Goal: Task Accomplishment & Management: Complete application form

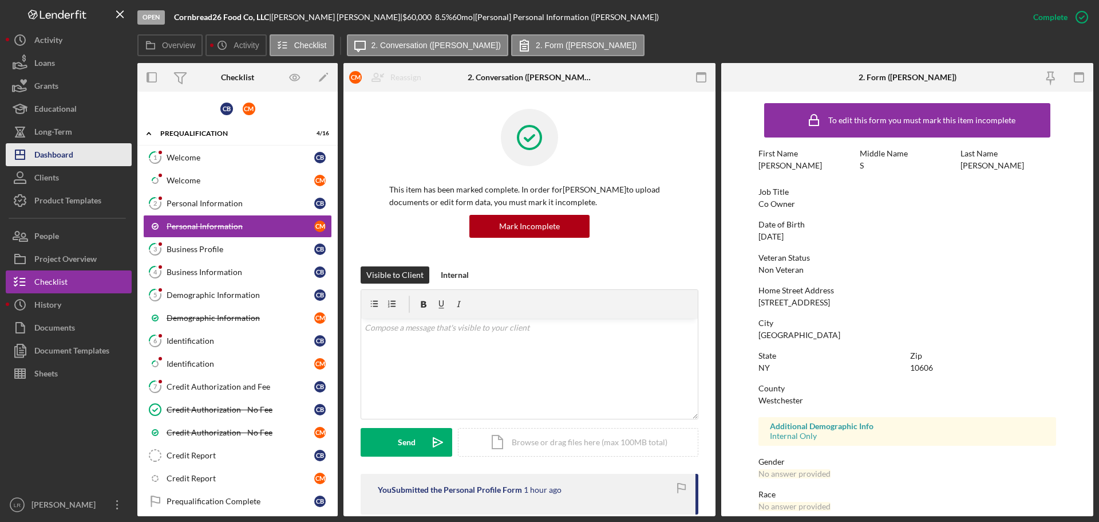
click at [78, 151] on button "Icon/Dashboard Dashboard" at bounding box center [69, 154] width 126 height 23
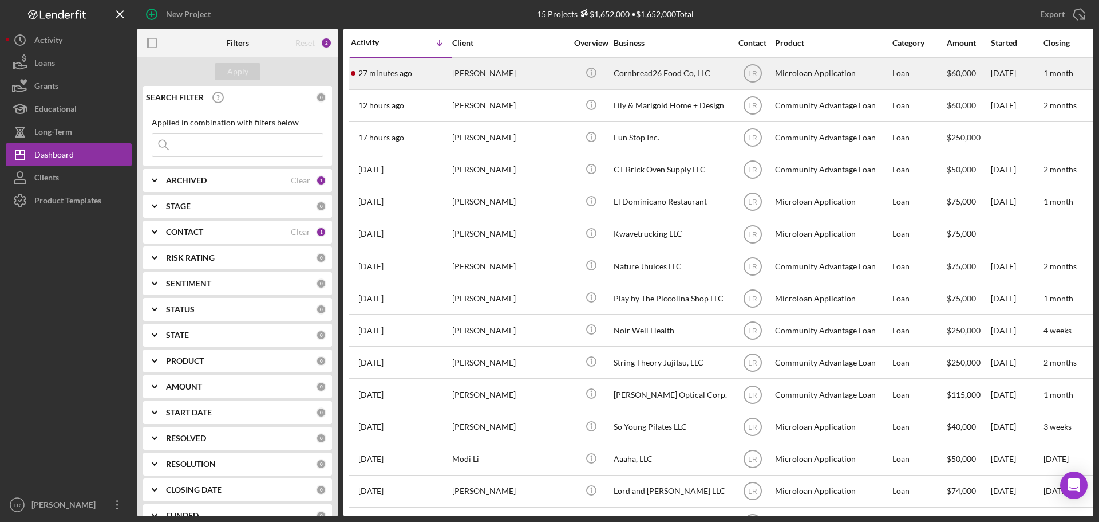
click at [545, 77] on div "[PERSON_NAME]" at bounding box center [509, 73] width 115 height 30
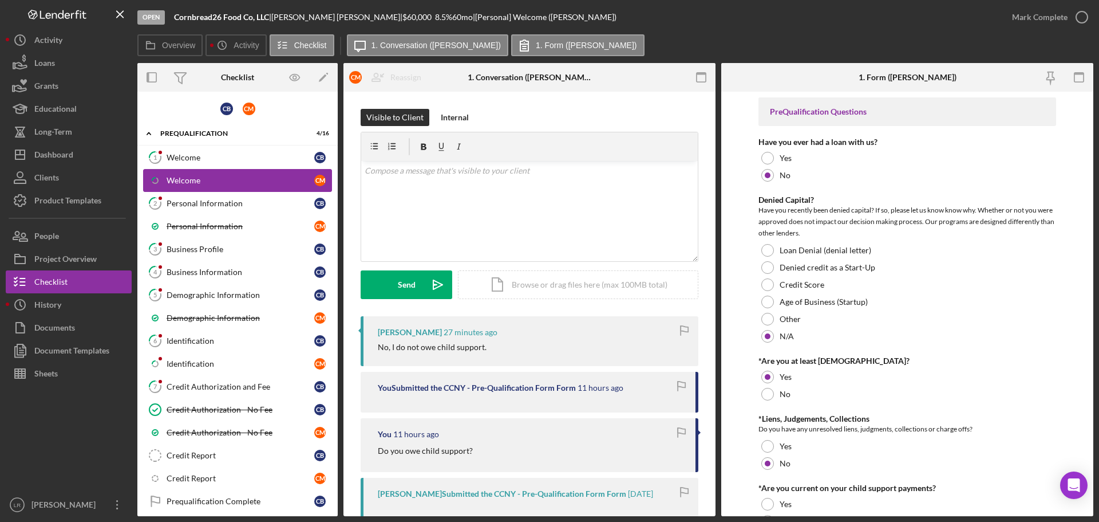
click at [207, 178] on div "Welcome" at bounding box center [241, 180] width 148 height 9
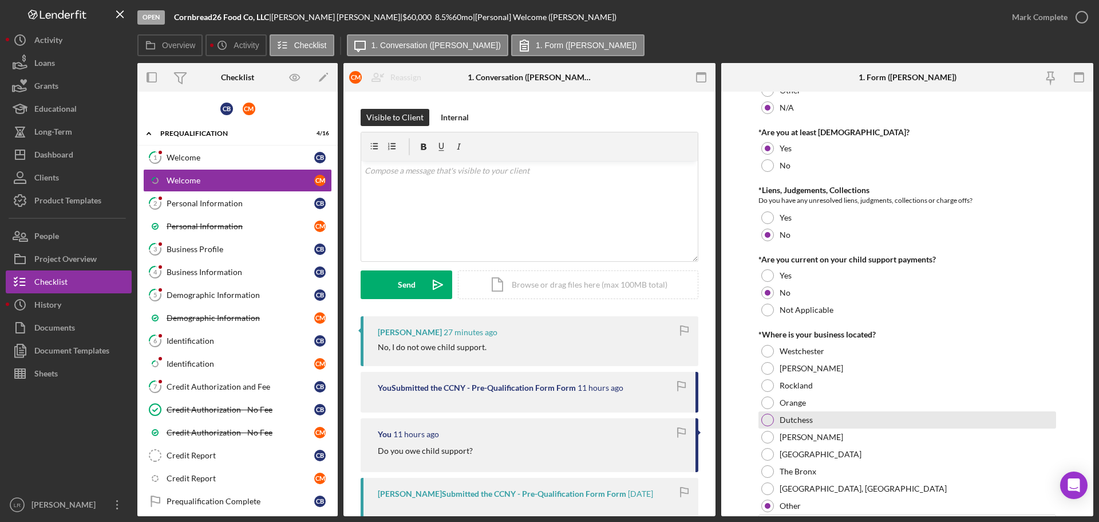
scroll to position [286, 0]
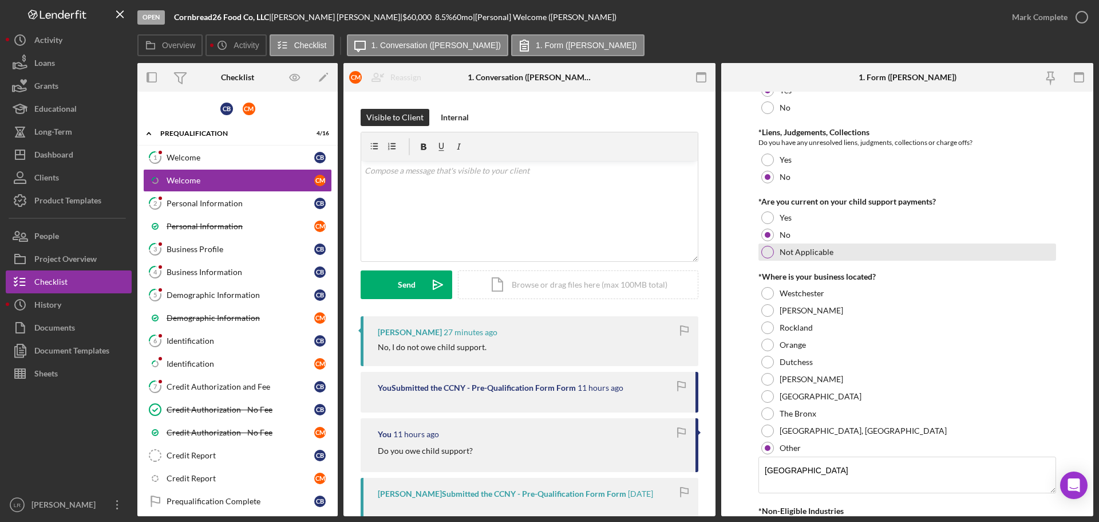
click at [770, 251] on div at bounding box center [767, 252] width 13 height 13
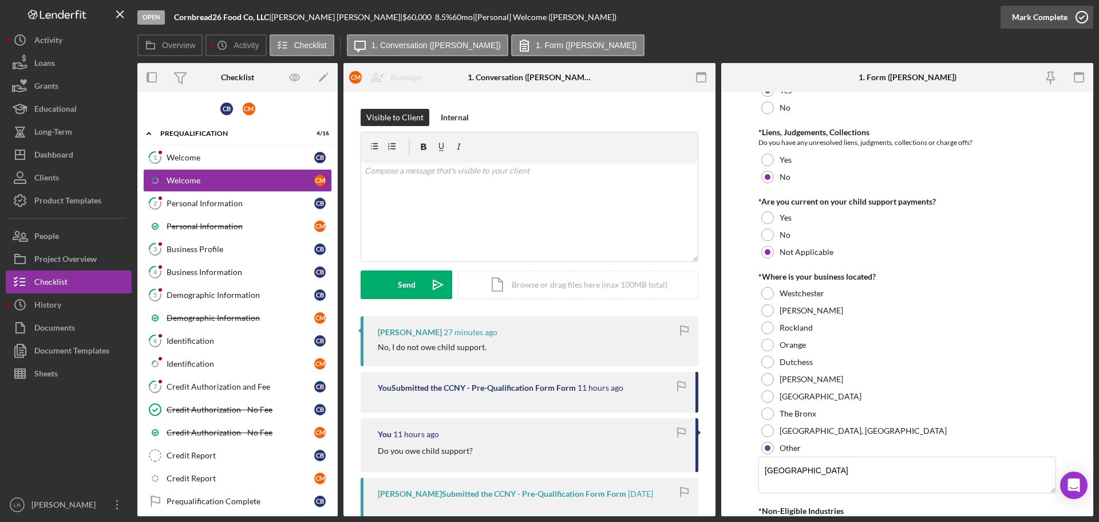
click at [1014, 18] on div "Mark Complete" at bounding box center [1040, 17] width 56 height 23
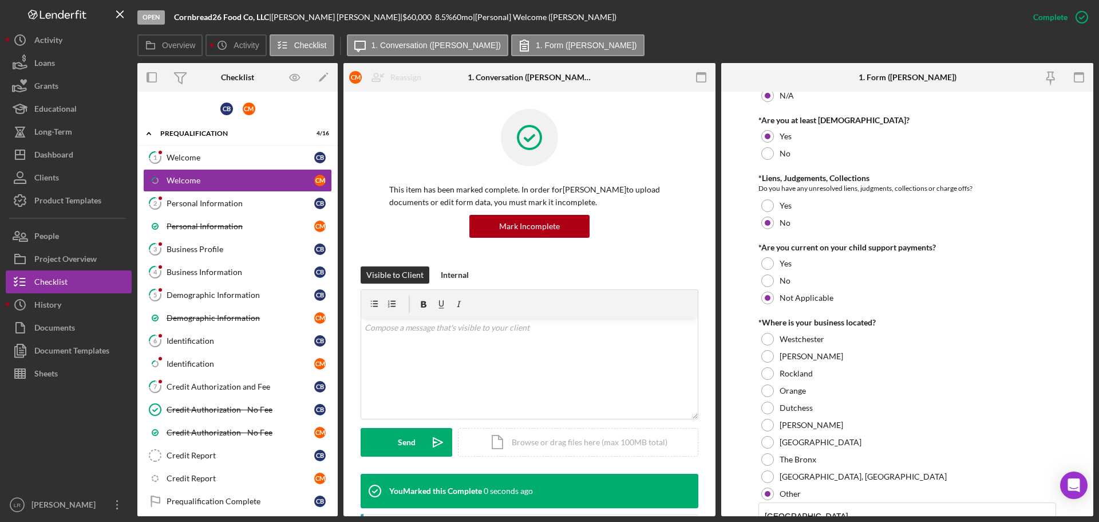
scroll to position [332, 0]
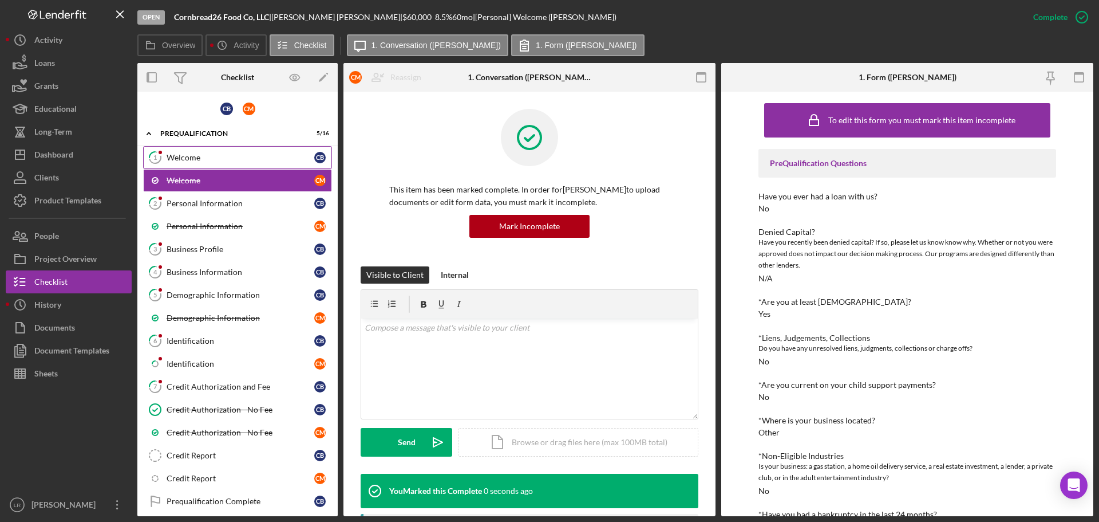
click at [206, 160] on div "Welcome" at bounding box center [241, 157] width 148 height 9
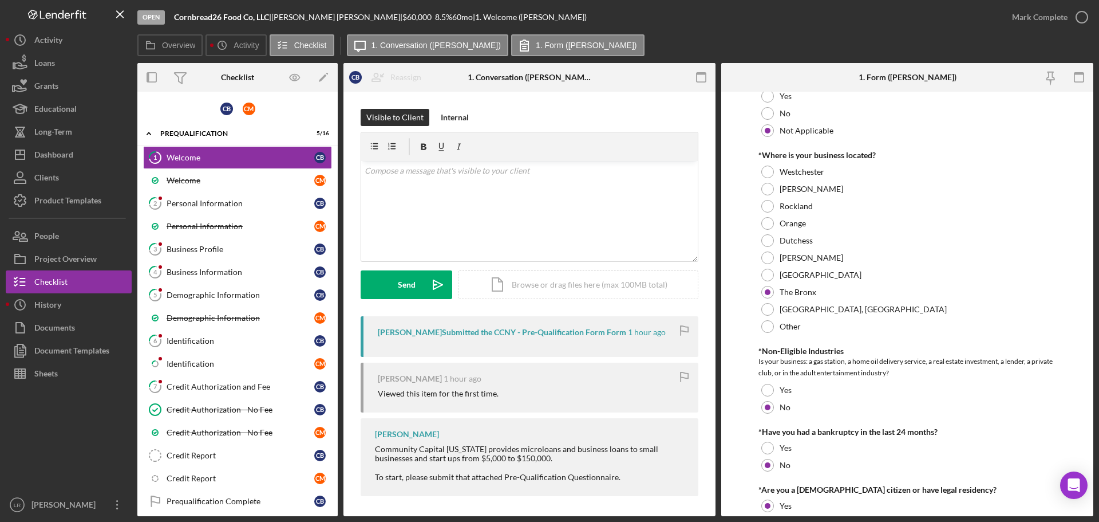
scroll to position [458, 0]
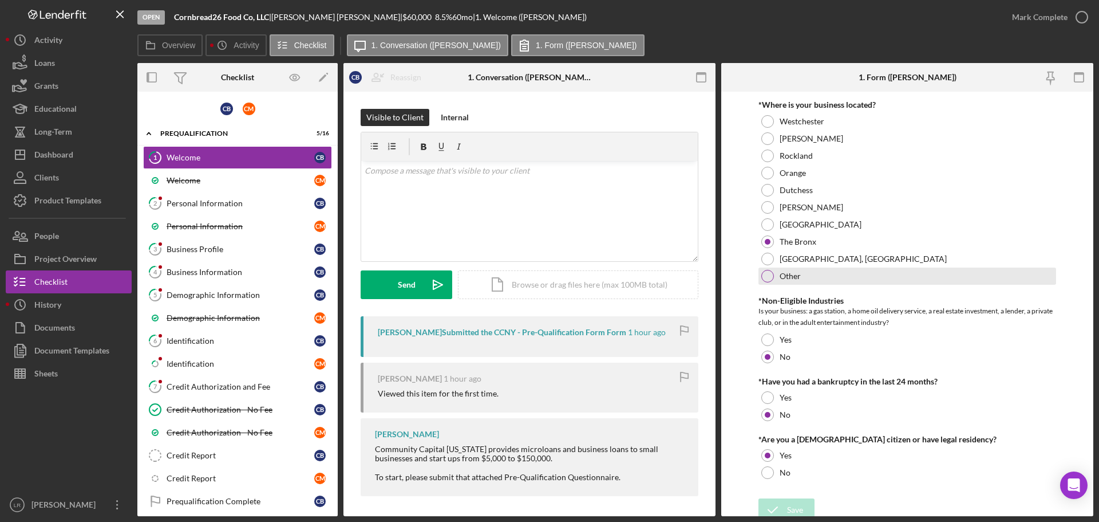
click at [766, 277] on div at bounding box center [767, 276] width 13 height 13
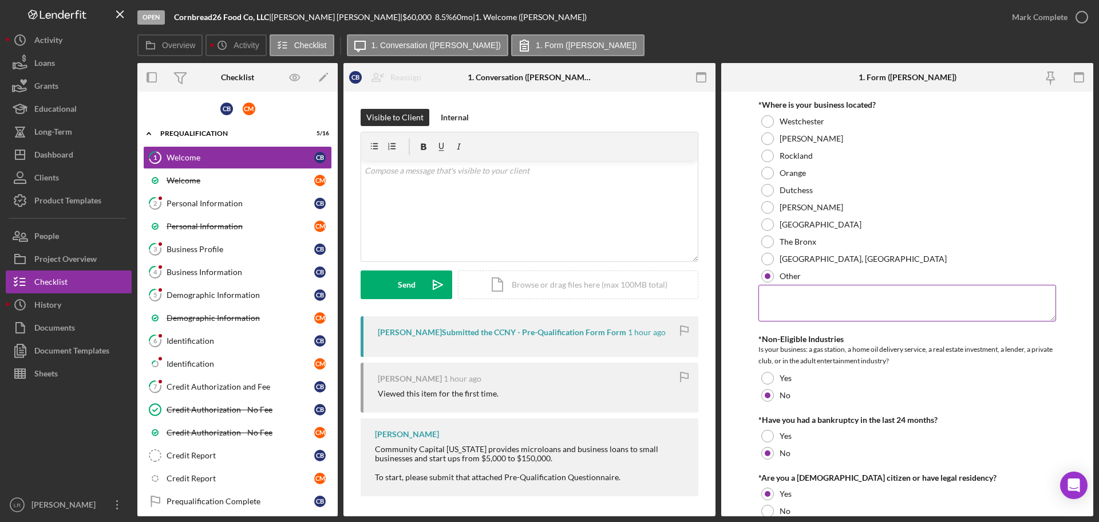
click at [810, 313] on textarea at bounding box center [908, 303] width 298 height 37
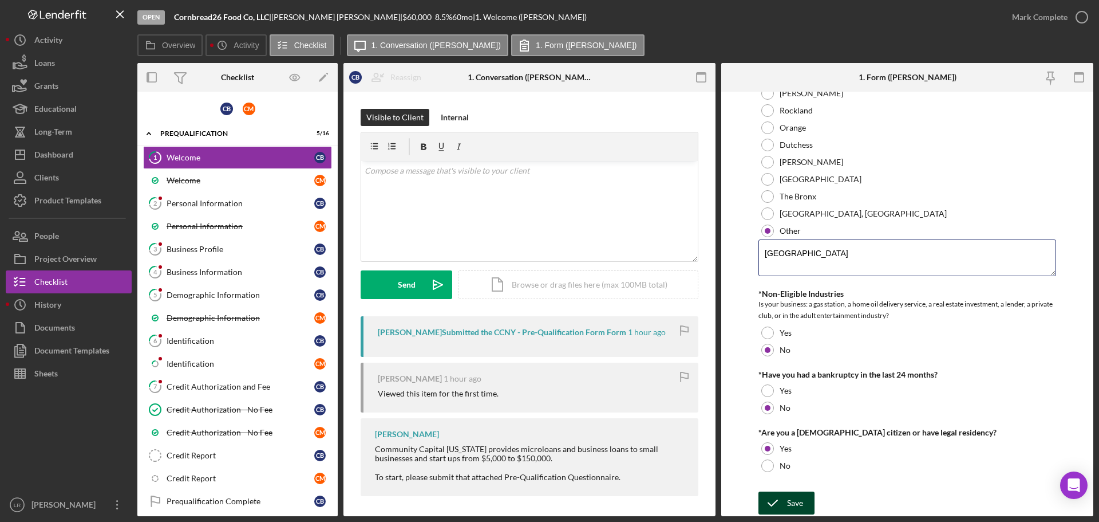
type textarea "[GEOGRAPHIC_DATA]"
click at [794, 511] on div "Save" at bounding box center [795, 502] width 16 height 23
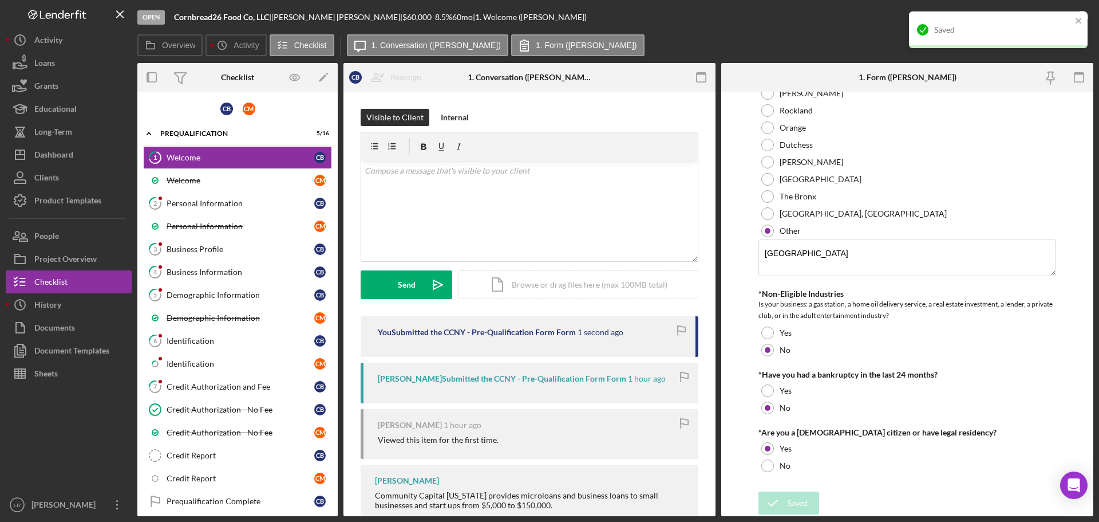
click at [867, 29] on div "Open Cornbread26 Food Co, LLC | [PERSON_NAME] | $60,000 $60,000 8.5 % 60 mo | 1…" at bounding box center [568, 17] width 863 height 34
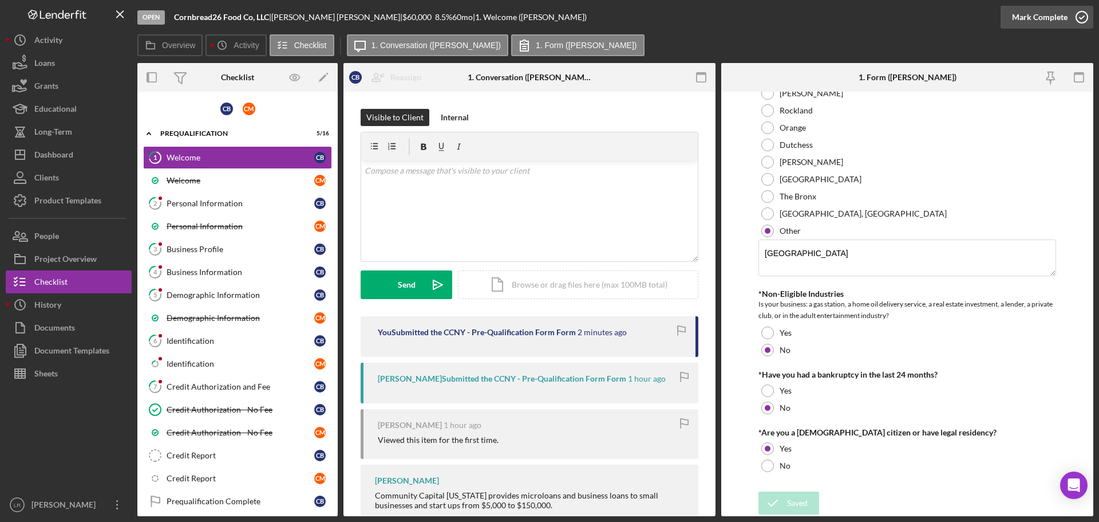
click at [1032, 17] on div "Mark Complete" at bounding box center [1040, 17] width 56 height 23
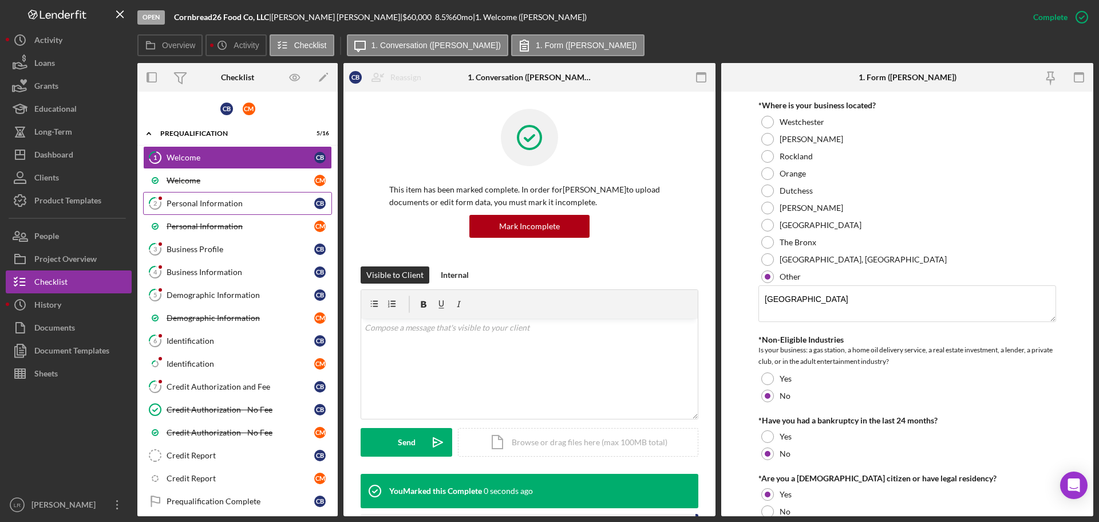
scroll to position [549, 0]
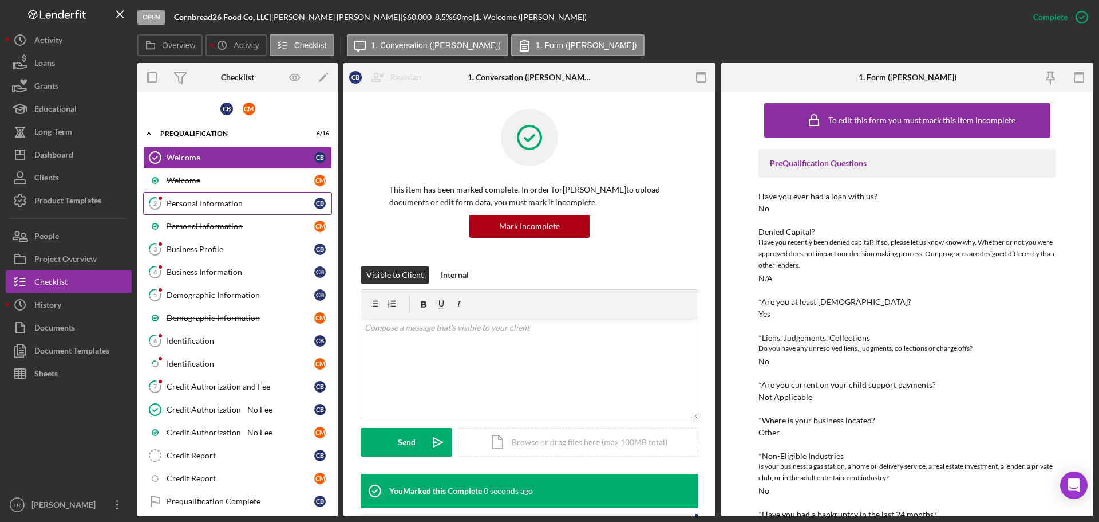
click at [198, 199] on div "Personal Information" at bounding box center [241, 203] width 148 height 9
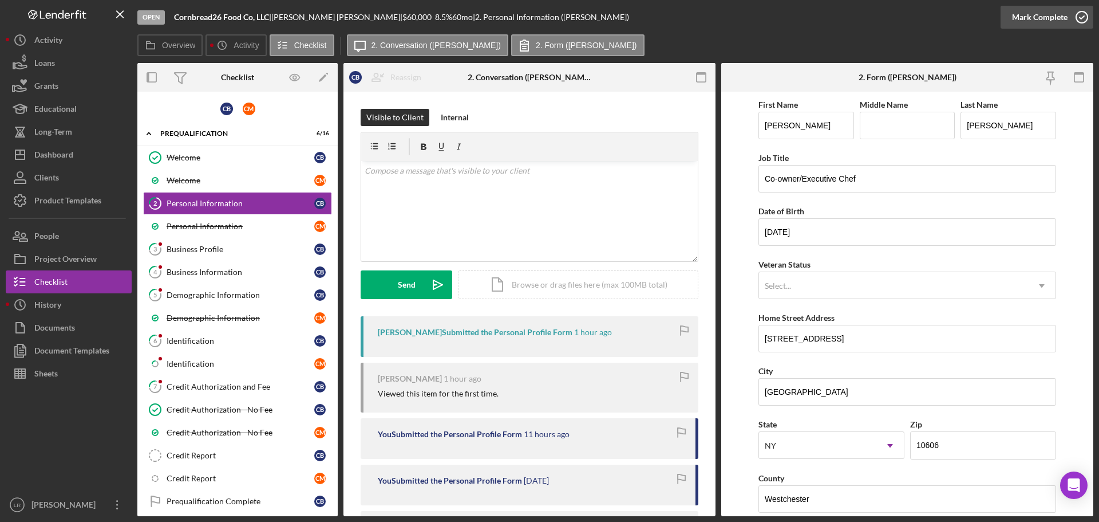
click at [1013, 18] on div "Mark Complete" at bounding box center [1040, 17] width 56 height 23
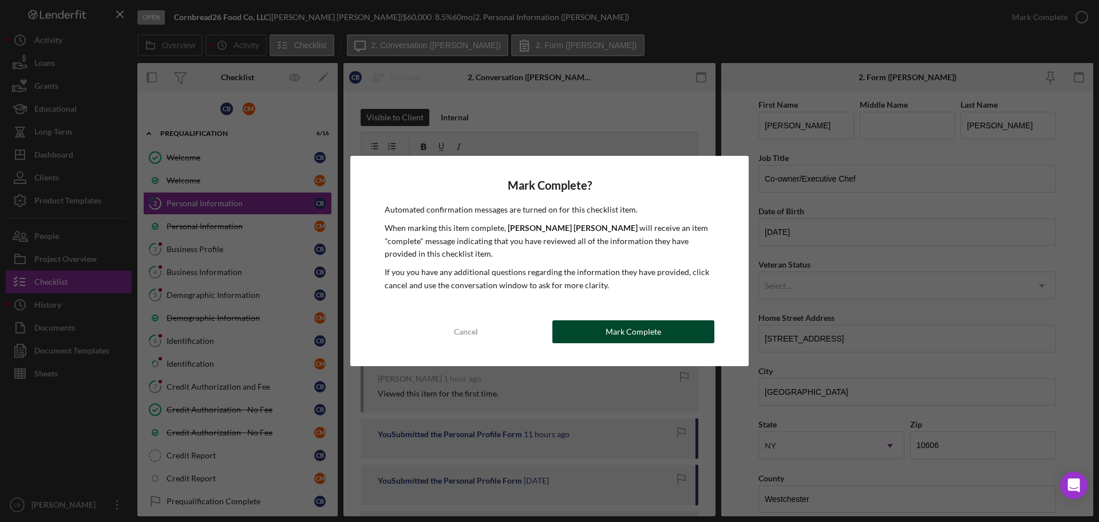
click at [630, 329] on div "Mark Complete" at bounding box center [634, 331] width 56 height 23
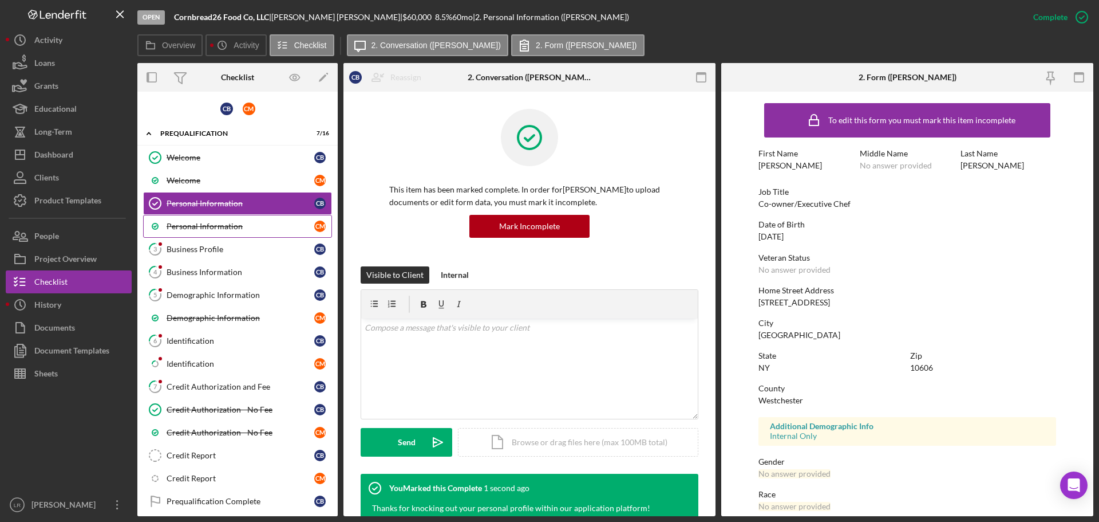
click at [214, 222] on div "Personal Information" at bounding box center [241, 226] width 148 height 9
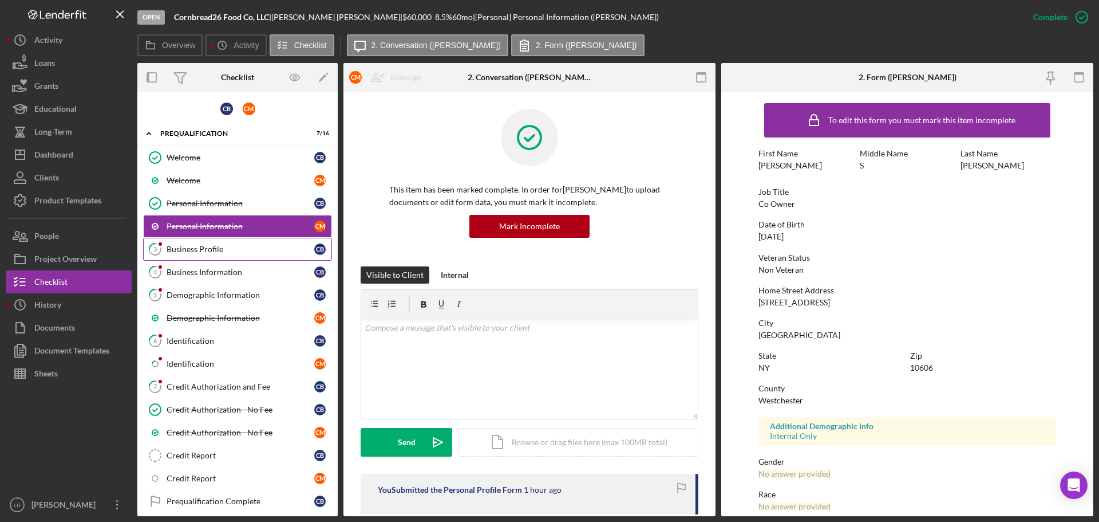
click at [216, 250] on div "Business Profile" at bounding box center [241, 248] width 148 height 9
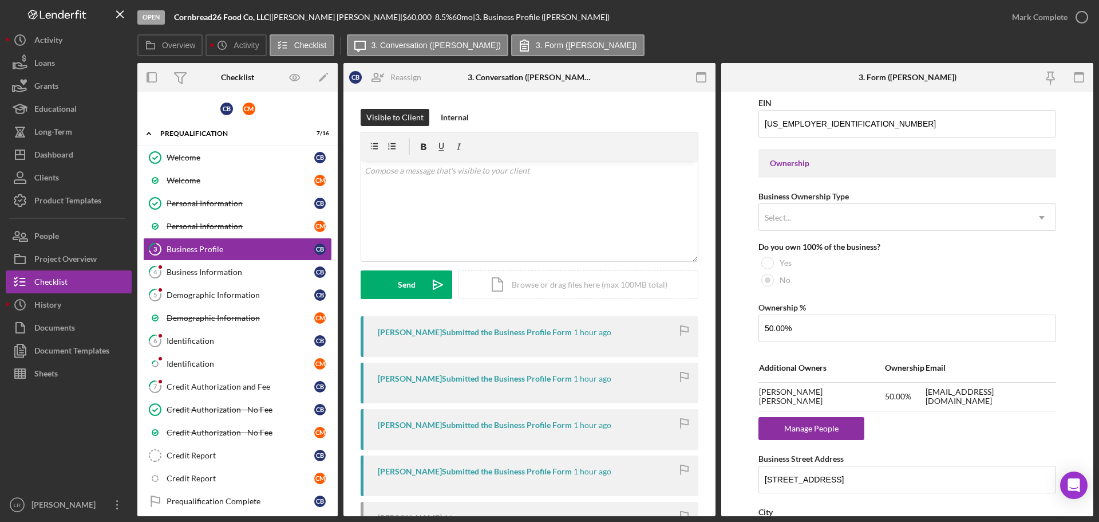
scroll to position [515, 0]
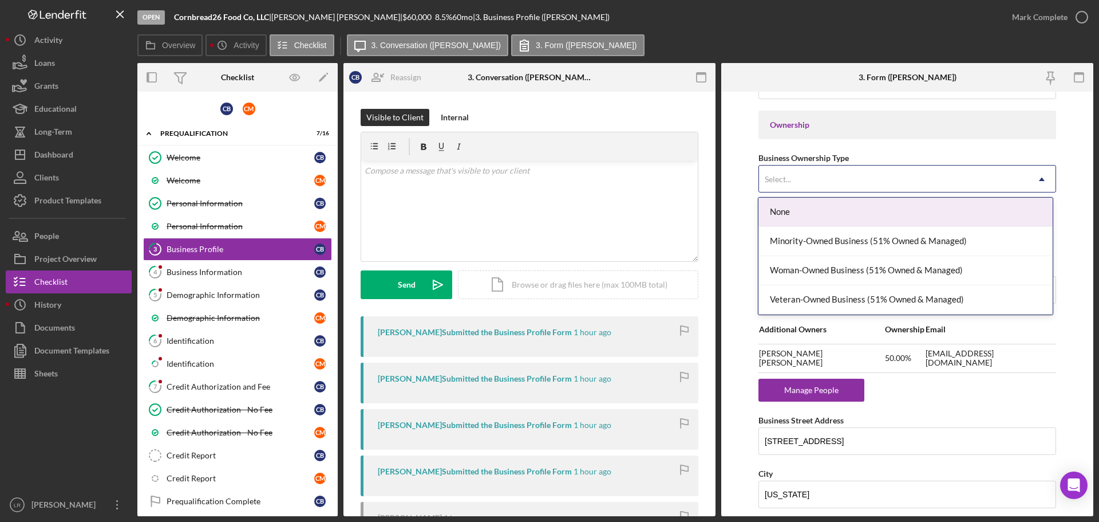
click at [839, 178] on div "Select..." at bounding box center [893, 179] width 269 height 26
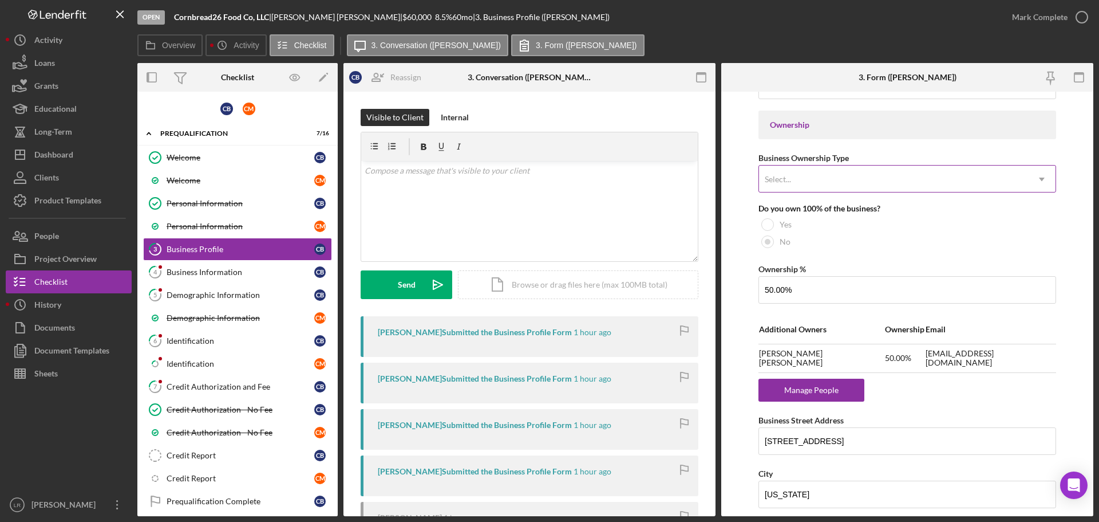
click at [839, 179] on div "Select..." at bounding box center [893, 179] width 269 height 26
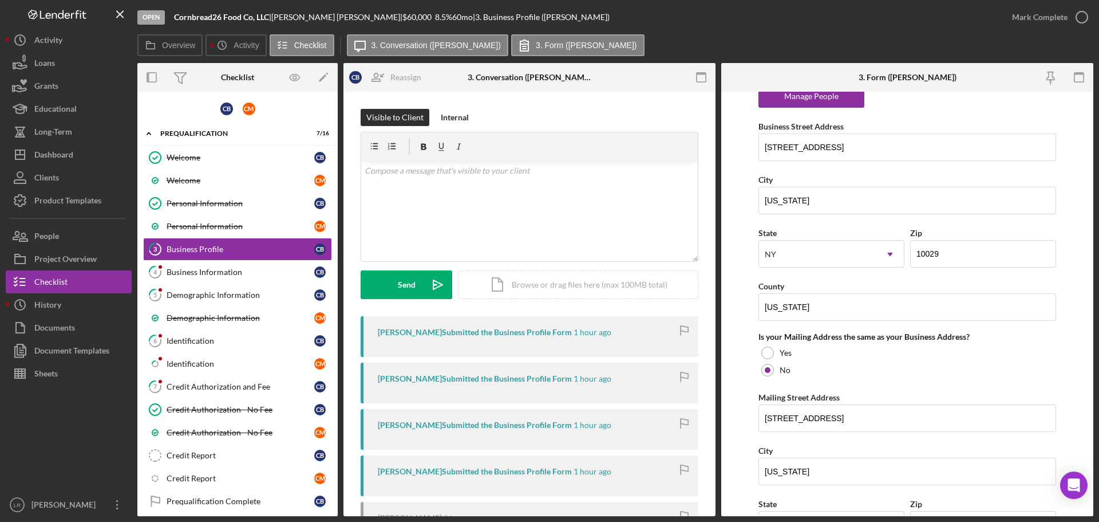
scroll to position [859, 0]
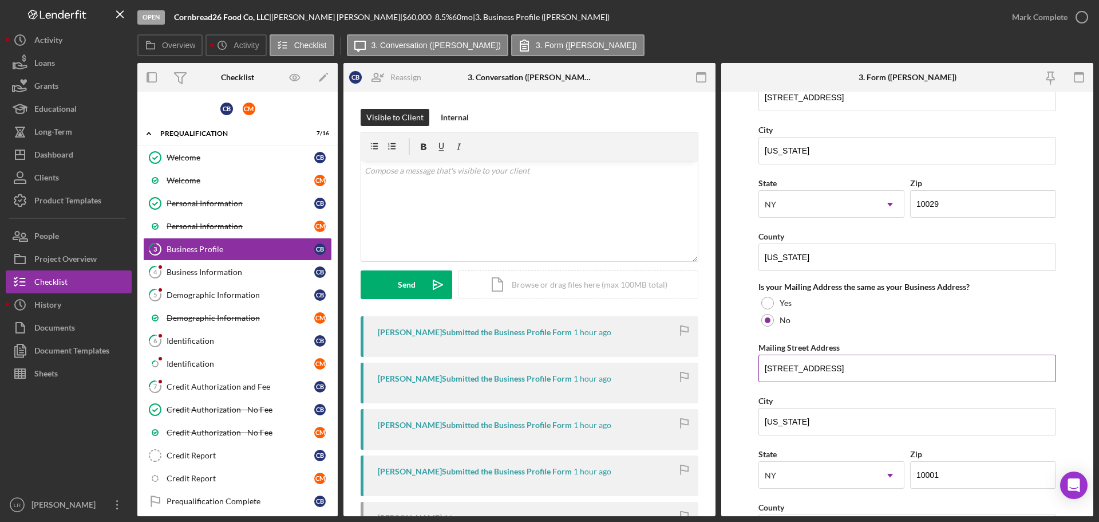
drag, startPoint x: 789, startPoint y: 368, endPoint x: 802, endPoint y: 374, distance: 14.9
click at [789, 368] on input "[STREET_ADDRESS]" at bounding box center [908, 367] width 298 height 27
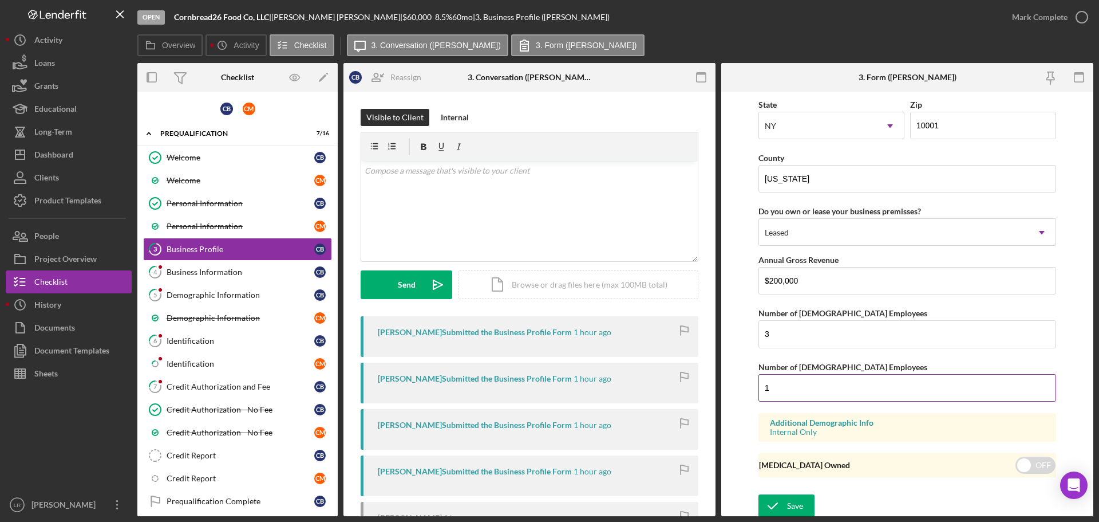
scroll to position [1211, 0]
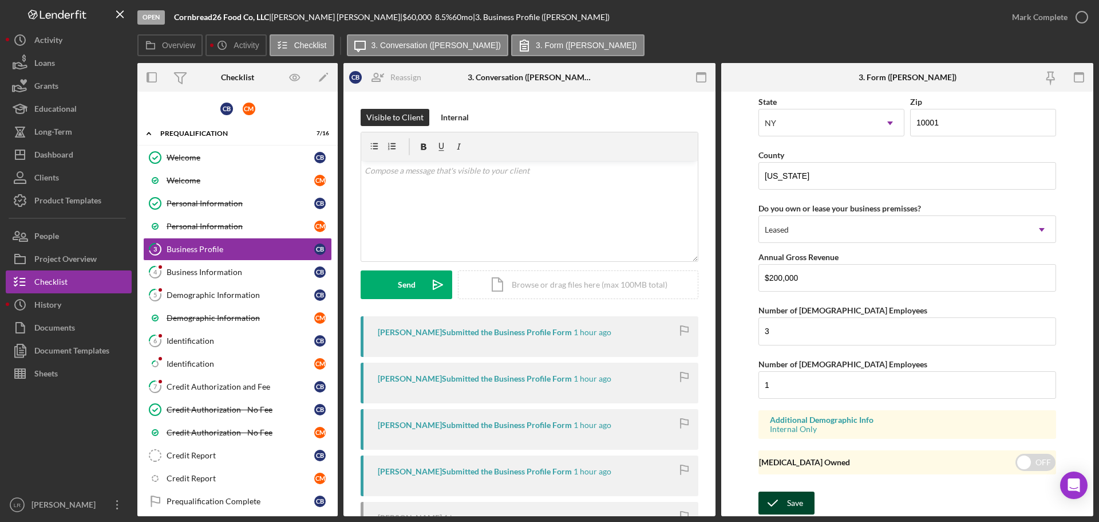
type input "[STREET_ADDRESS]"
click at [790, 497] on div "Save" at bounding box center [795, 502] width 16 height 23
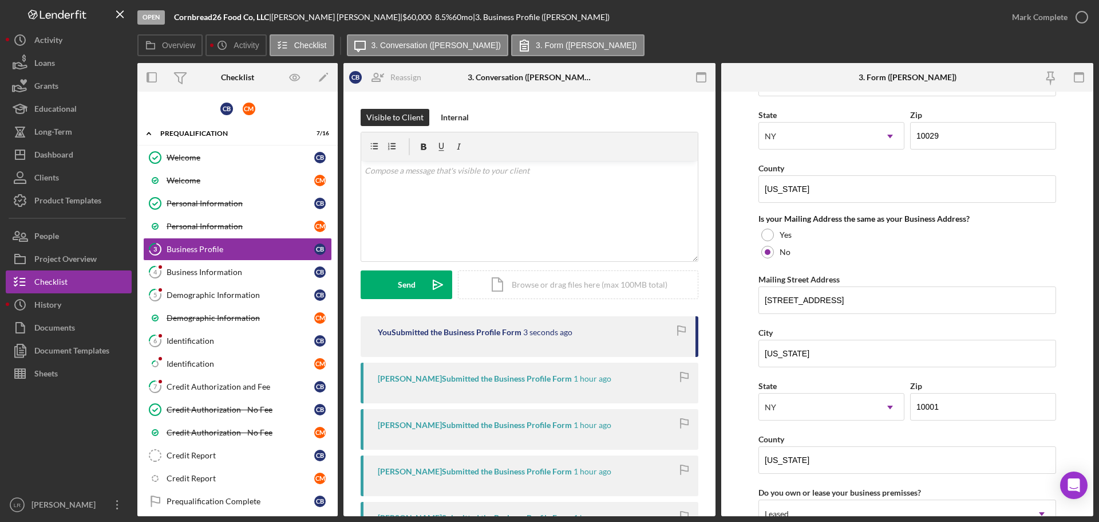
scroll to position [925, 0]
click at [1017, 16] on div "Mark Complete" at bounding box center [1040, 17] width 56 height 23
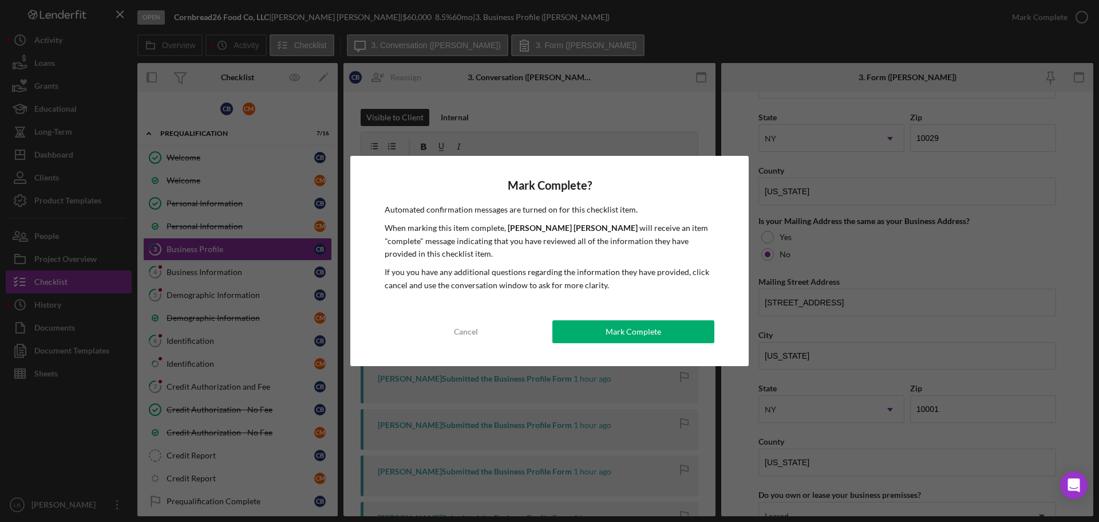
drag, startPoint x: 649, startPoint y: 329, endPoint x: 597, endPoint y: 325, distance: 52.9
click at [648, 328] on div "Mark Complete" at bounding box center [634, 331] width 56 height 23
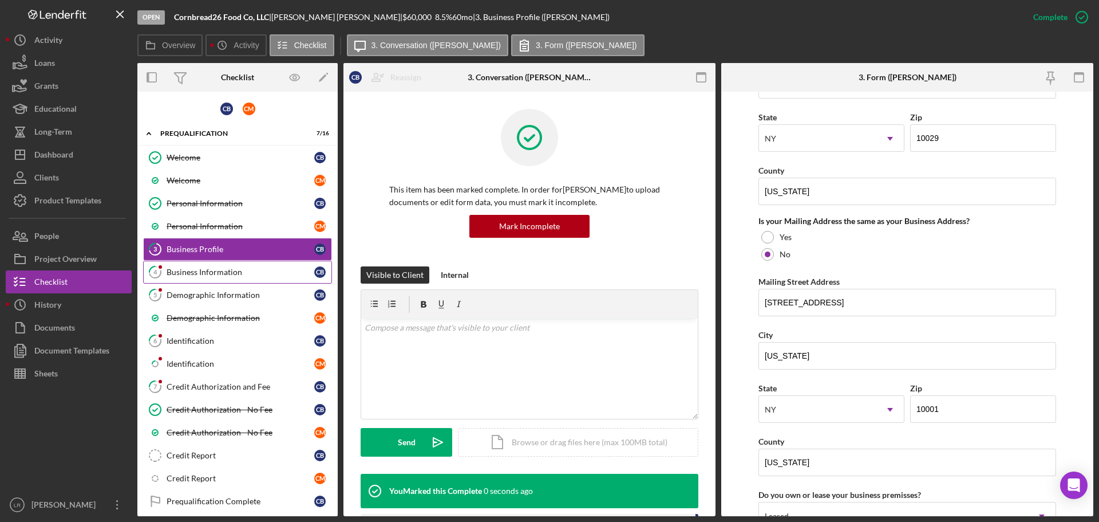
scroll to position [668, 0]
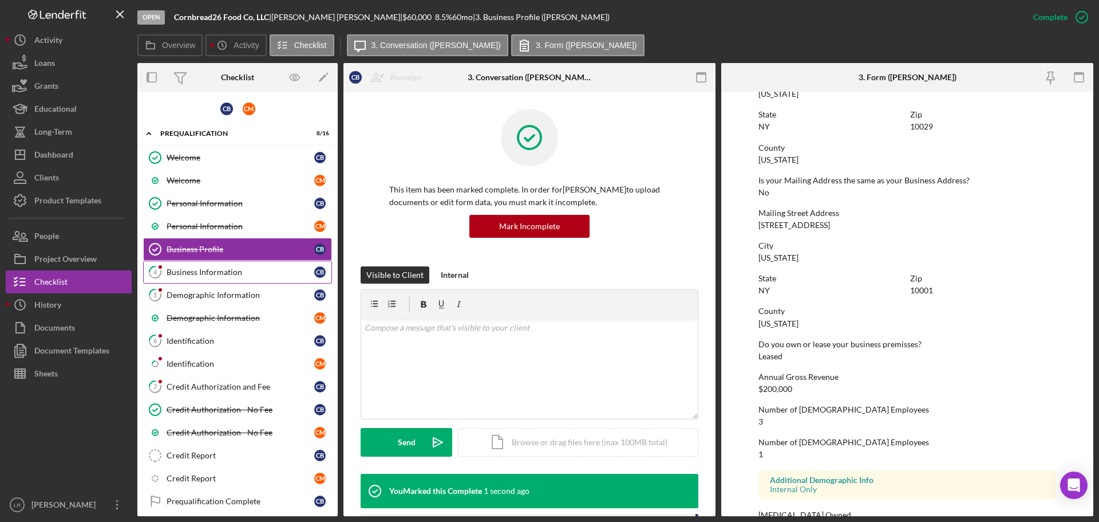
click at [241, 273] on div "Business Information" at bounding box center [241, 271] width 148 height 9
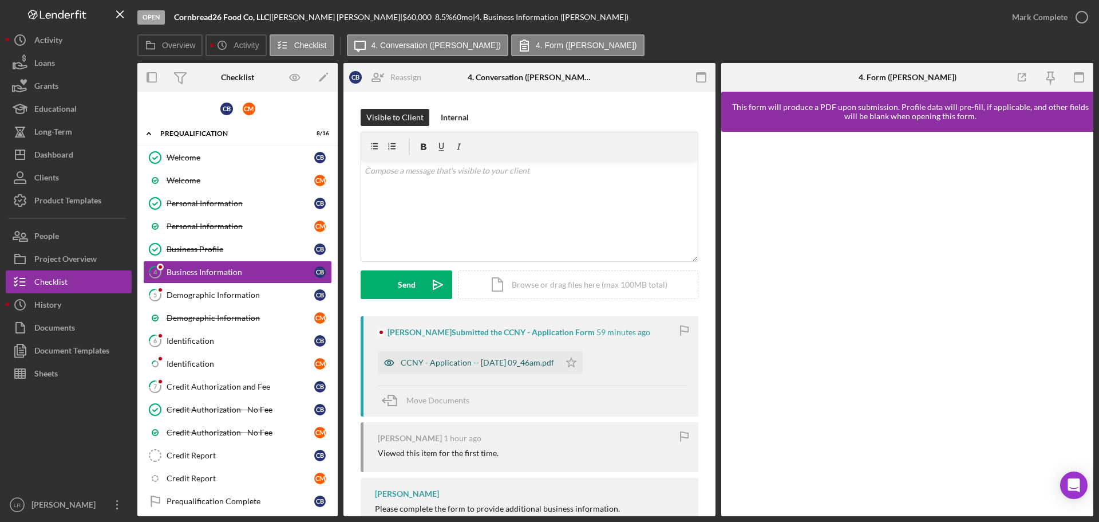
click at [537, 365] on div "CCNY - Application -- [DATE] 09_46am.pdf" at bounding box center [477, 362] width 153 height 9
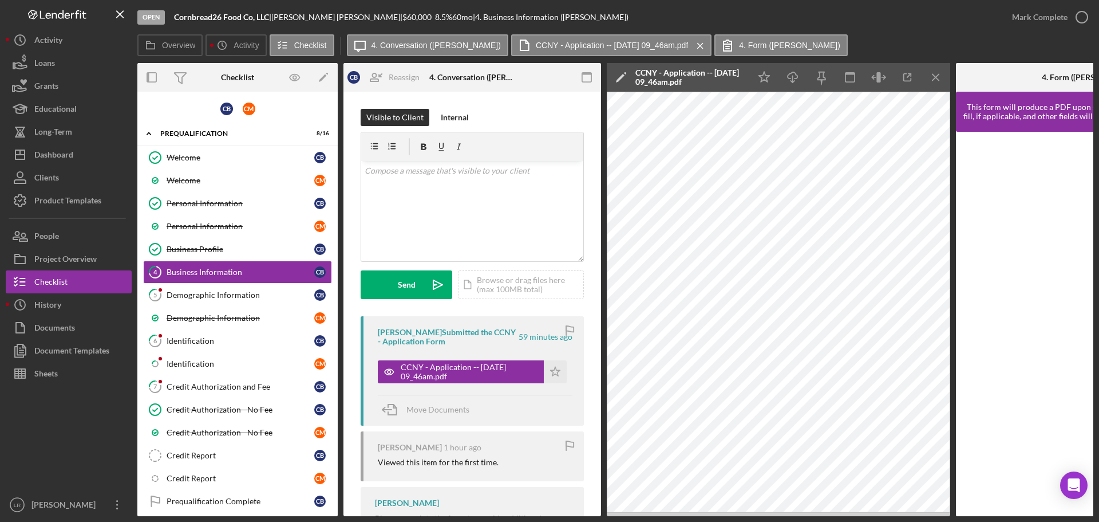
click at [622, 75] on polygon at bounding box center [620, 78] width 9 height 9
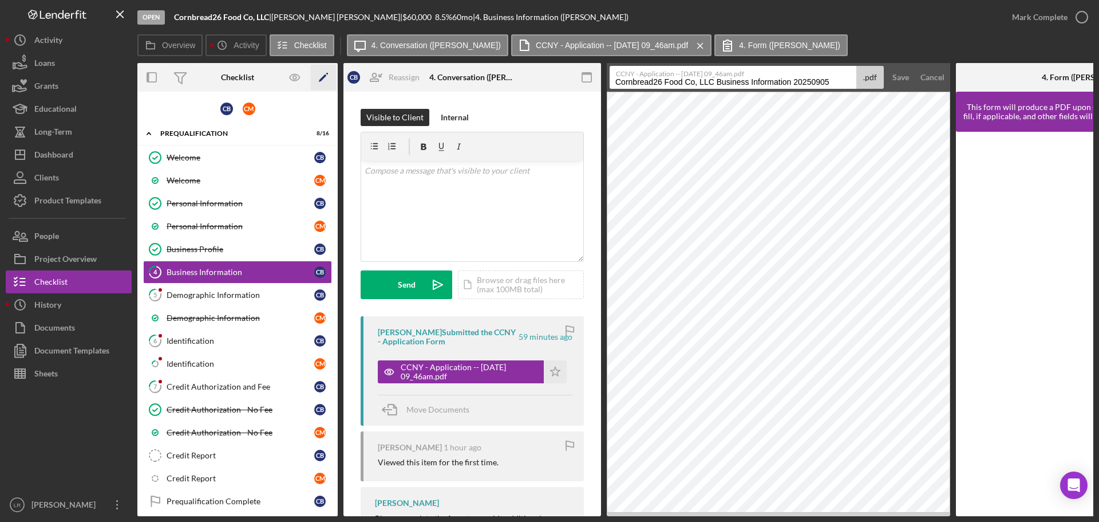
drag, startPoint x: 717, startPoint y: 81, endPoint x: 336, endPoint y: 86, distance: 381.9
click at [336, 88] on div "Overview Internal Workflow Stage Open Icon/Dropdown Arrow Archive (can unarchiv…" at bounding box center [615, 289] width 956 height 453
drag, startPoint x: 691, startPoint y: 82, endPoint x: 928, endPoint y: 77, distance: 237.7
click at [928, 78] on form "CCNY - Application -- [DATE] 09_46am.pdf Business Information 20250905 .pdf Sav…" at bounding box center [779, 77] width 344 height 29
type input "Business Information"
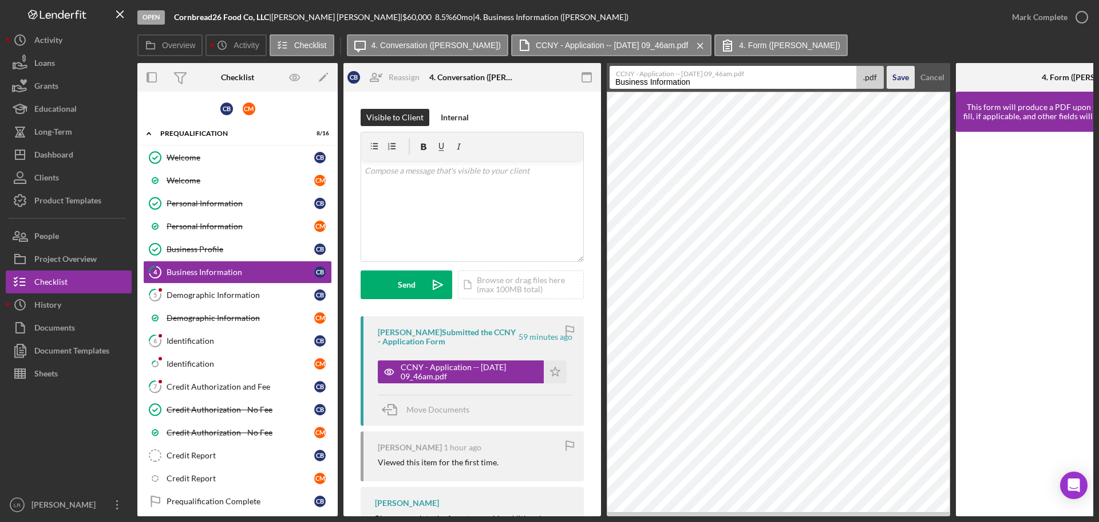
click at [906, 74] on div "Save" at bounding box center [901, 77] width 17 height 23
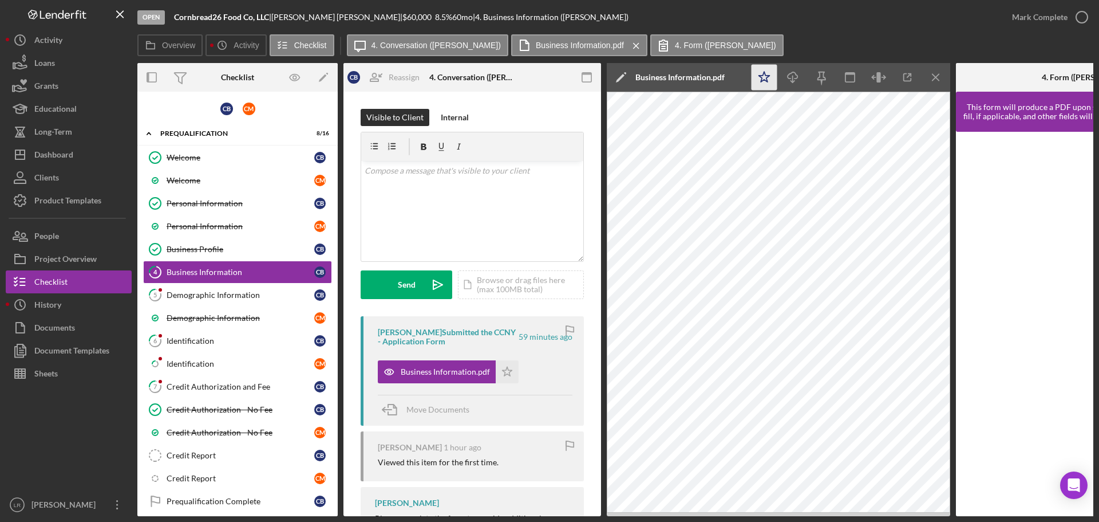
click at [761, 75] on polygon "button" at bounding box center [764, 77] width 11 height 10
click at [786, 73] on icon "Icon/Download" at bounding box center [793, 78] width 26 height 26
click at [1052, 20] on div "Mark Complete" at bounding box center [1040, 17] width 56 height 23
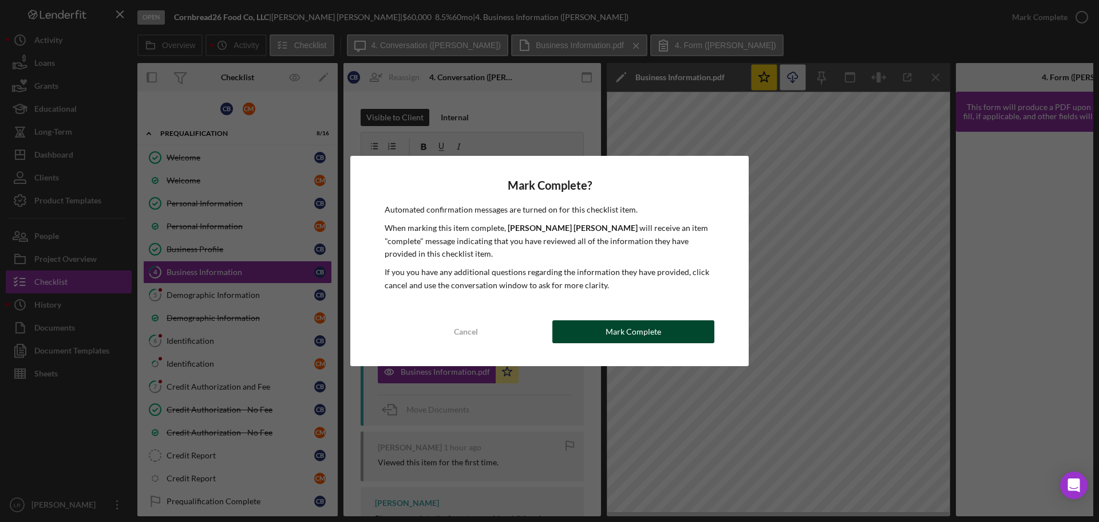
click at [602, 325] on button "Mark Complete" at bounding box center [634, 331] width 162 height 23
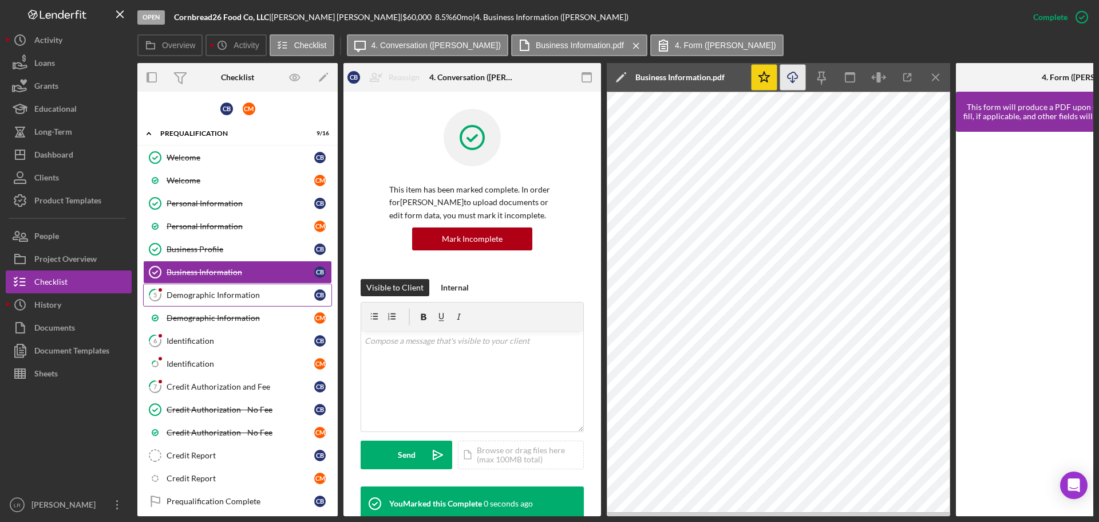
click at [232, 299] on div "Demographic Information" at bounding box center [241, 294] width 148 height 9
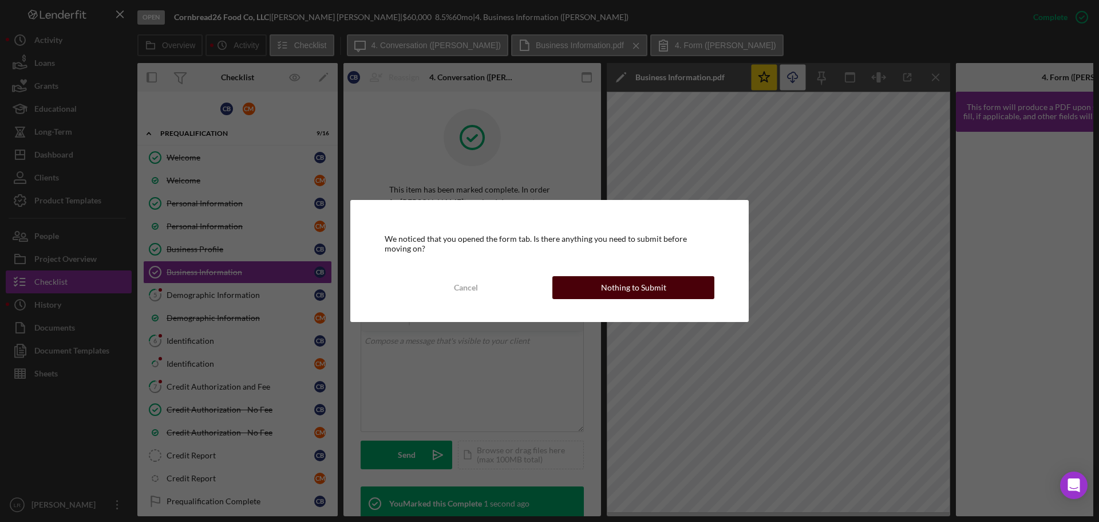
click at [641, 289] on div "Nothing to Submit" at bounding box center [633, 287] width 65 height 23
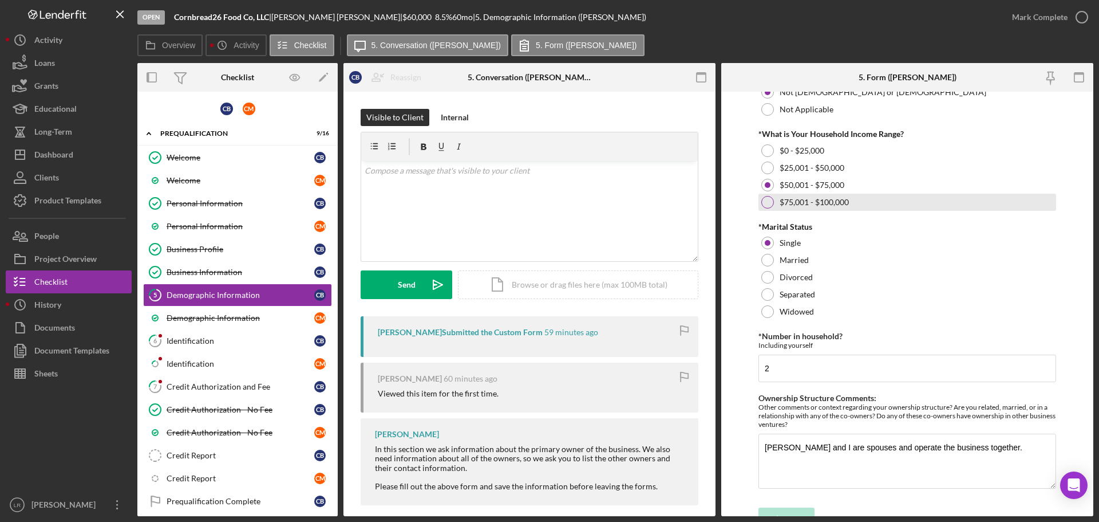
scroll to position [463, 0]
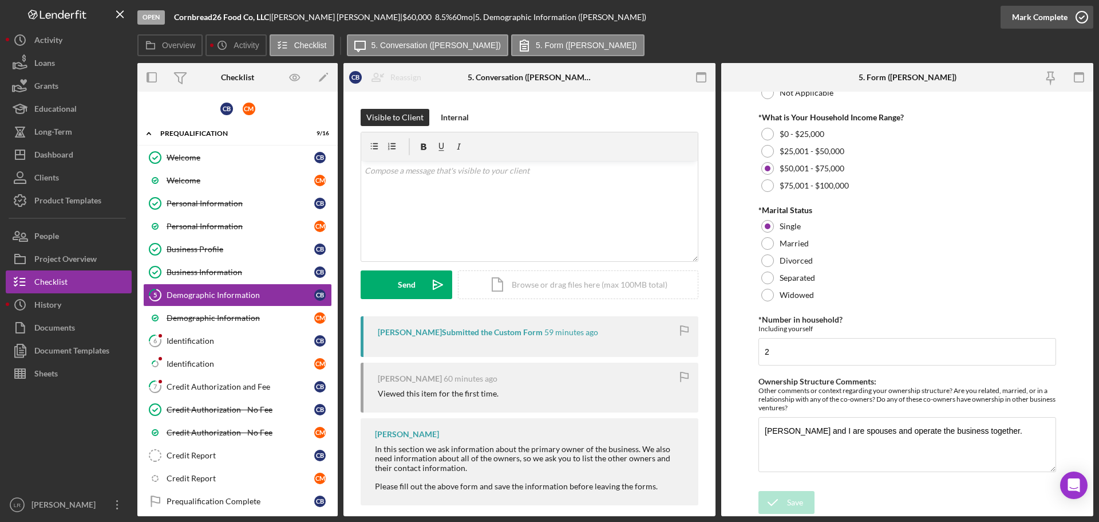
click at [1043, 14] on div "Mark Complete" at bounding box center [1040, 17] width 56 height 23
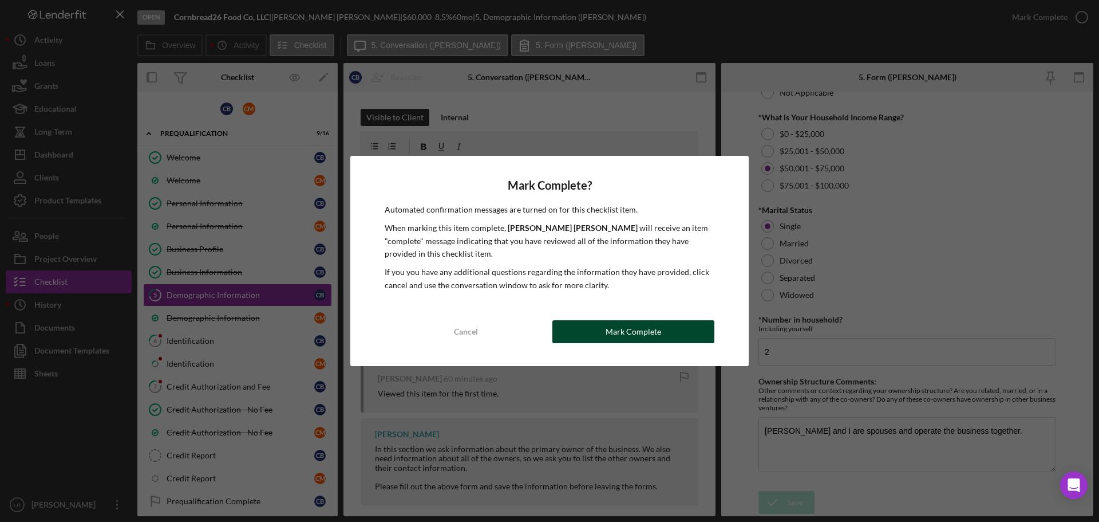
click at [678, 338] on button "Mark Complete" at bounding box center [634, 331] width 162 height 23
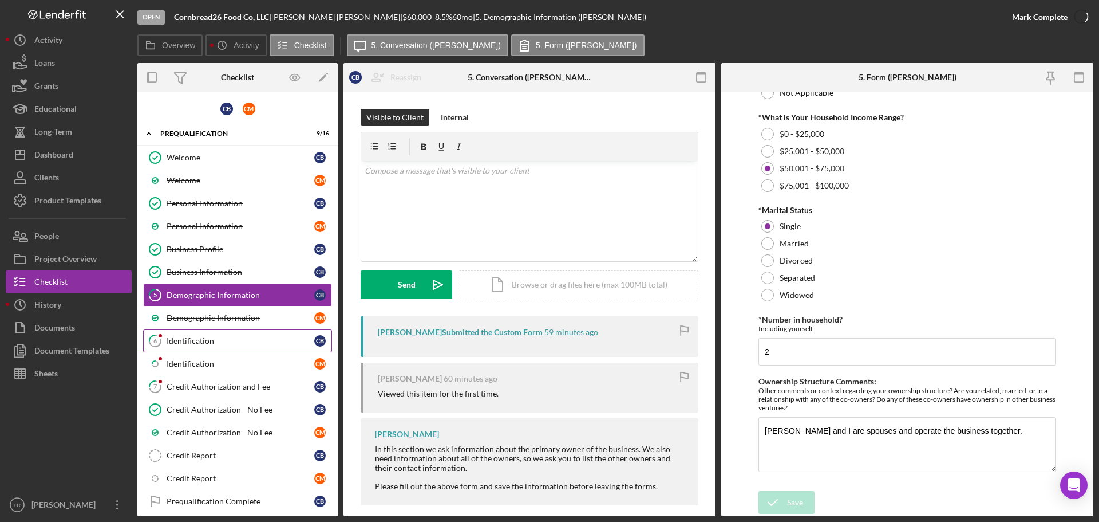
scroll to position [508, 0]
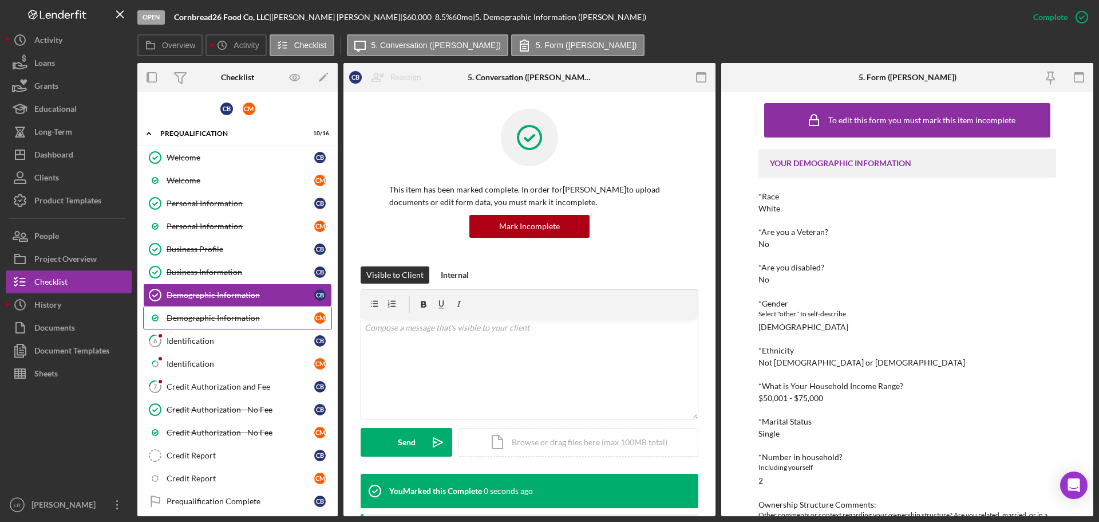
click at [232, 321] on div "Demographic Information" at bounding box center [241, 317] width 148 height 9
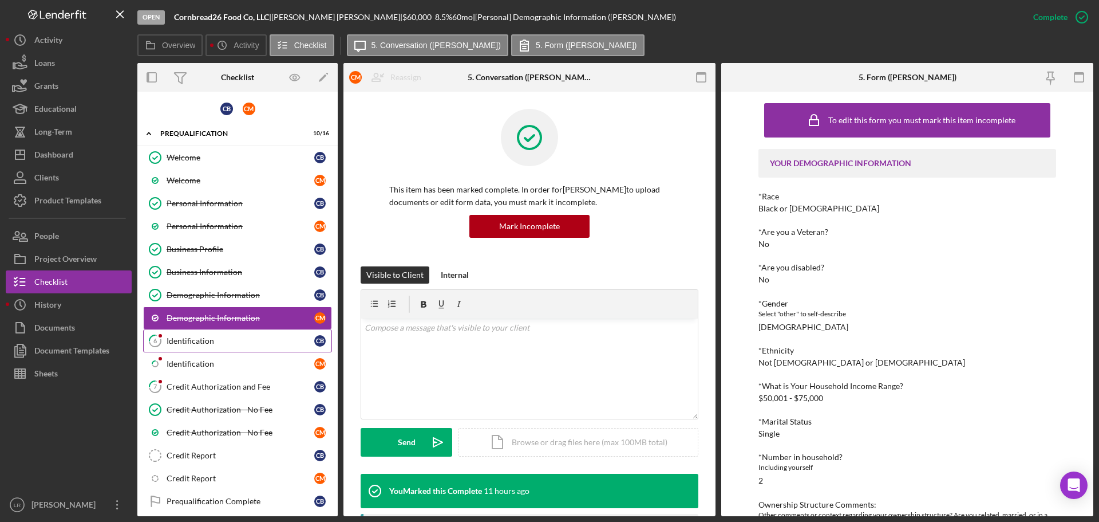
click at [202, 348] on link "6 Identification C B" at bounding box center [237, 340] width 189 height 23
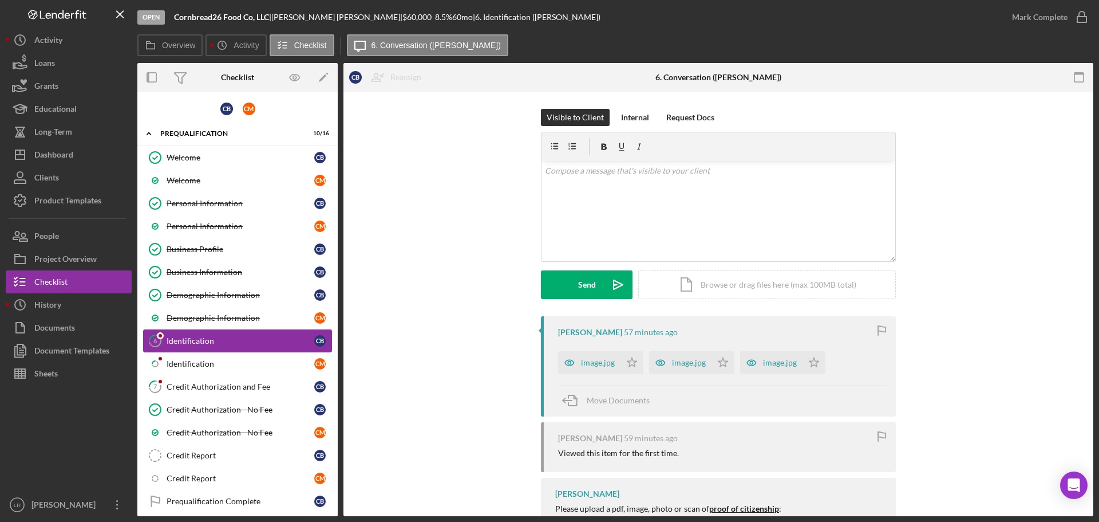
drag, startPoint x: 208, startPoint y: 317, endPoint x: 220, endPoint y: 347, distance: 31.9
click at [208, 317] on div "Demographic Information" at bounding box center [241, 317] width 148 height 9
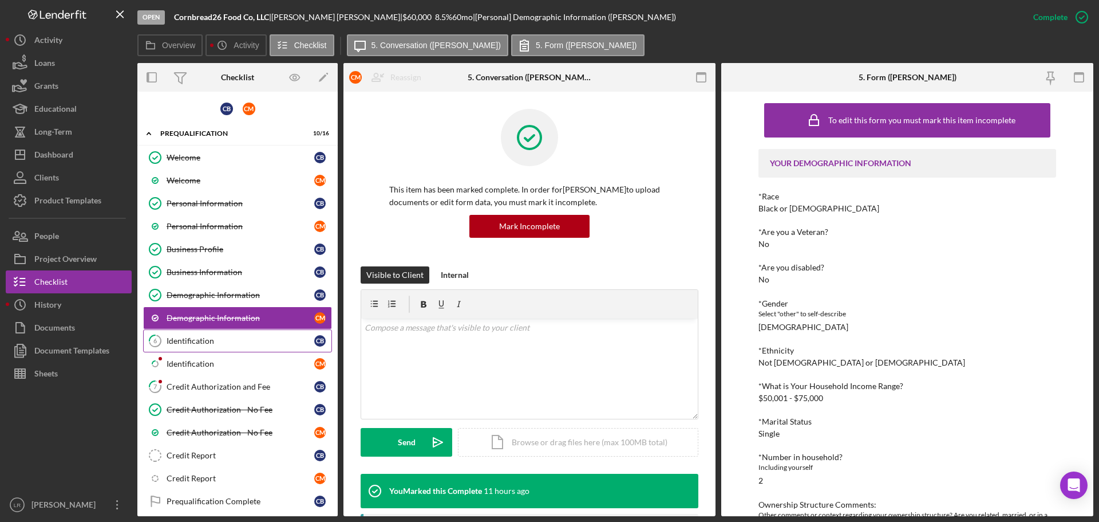
click at [208, 342] on div "Identification" at bounding box center [241, 340] width 148 height 9
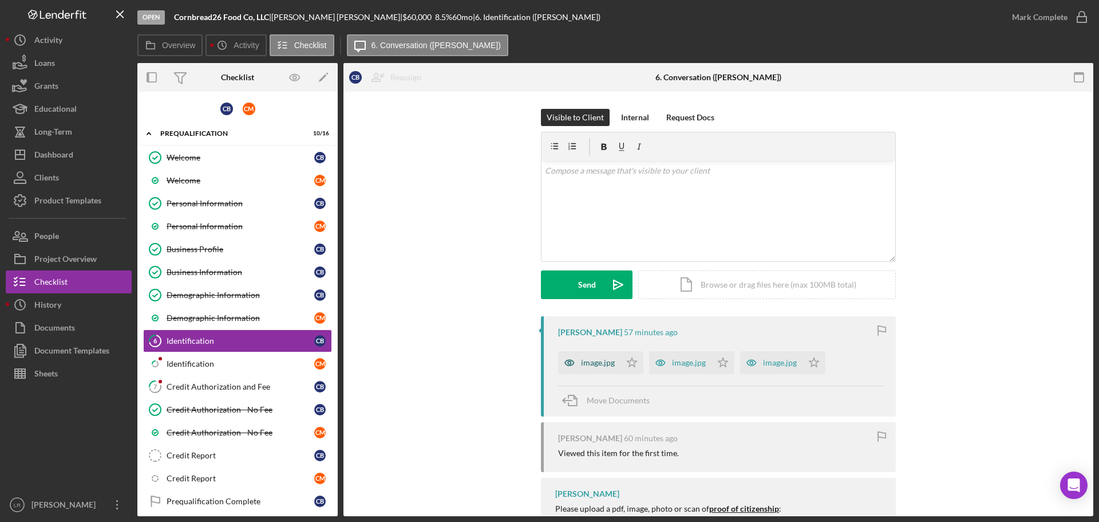
click at [587, 364] on div "image.jpg" at bounding box center [598, 362] width 34 height 9
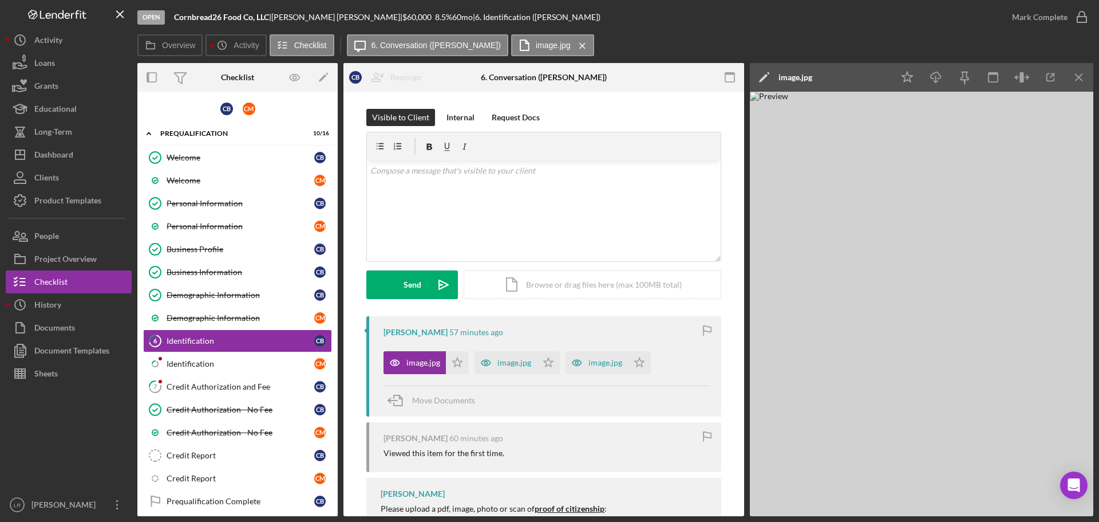
click at [764, 80] on icon "Icon/Edit" at bounding box center [764, 77] width 29 height 29
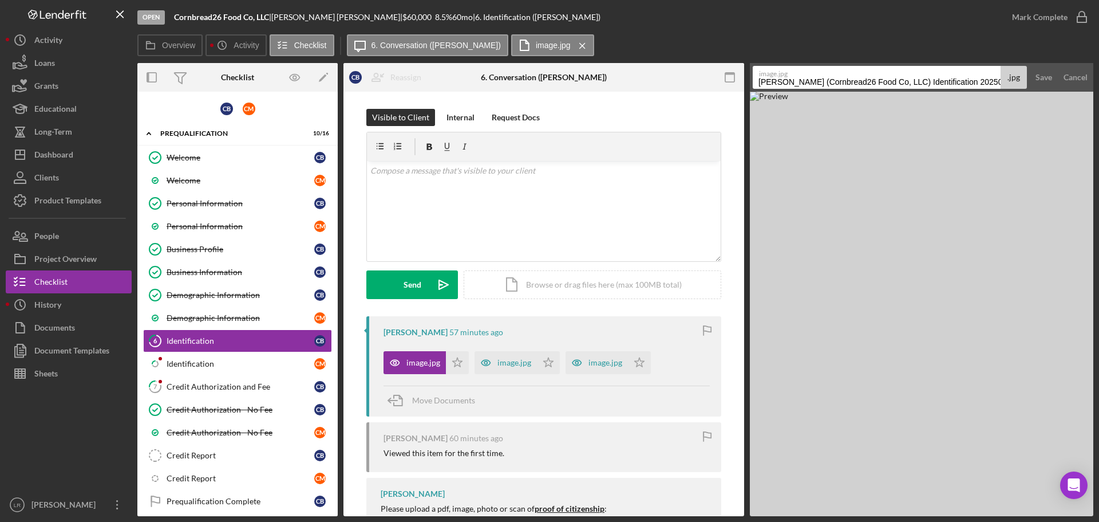
click at [792, 77] on label "image.jpg" at bounding box center [879, 71] width 240 height 11
click at [792, 77] on input "[PERSON_NAME] (Cornbread26 Food Co, LLC) Identification 20250905" at bounding box center [877, 77] width 248 height 23
click at [765, 82] on input "[PERSON_NAME] (Cornbread26 Food Co, LLC) Identification 20250905" at bounding box center [877, 77] width 248 height 23
click at [767, 82] on input "[PERSON_NAME] (Cornbread26 Food Co, LLC) Identification 20250905" at bounding box center [877, 77] width 248 height 23
click at [760, 81] on input "[PERSON_NAME] (Cornbread26 Food Co, LLC) Identification 20250905" at bounding box center [877, 77] width 248 height 23
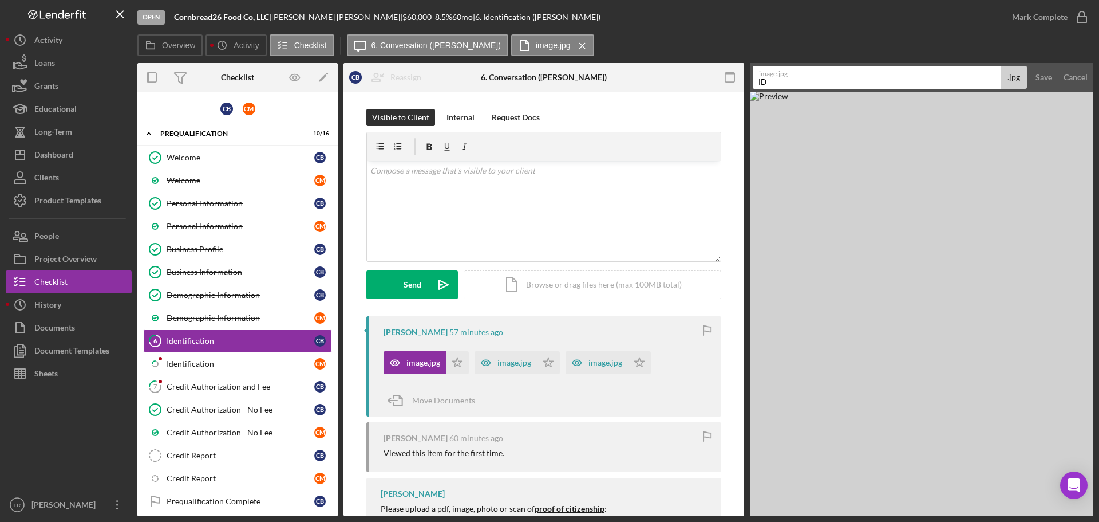
type input "ID - Passport"
click at [1041, 74] on div "Save" at bounding box center [1044, 77] width 17 height 23
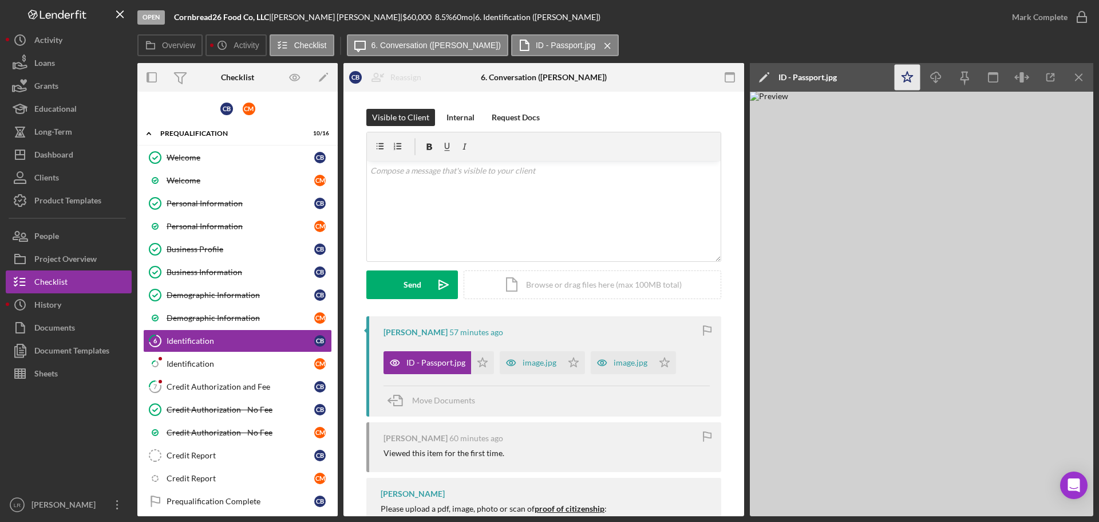
click at [901, 76] on icon "Icon/Star" at bounding box center [908, 78] width 26 height 26
click at [932, 82] on icon "Icon/Download" at bounding box center [937, 78] width 26 height 26
drag, startPoint x: 1081, startPoint y: 73, endPoint x: 1047, endPoint y: 84, distance: 36.0
click at [1081, 73] on icon "Icon/Menu Close" at bounding box center [1080, 78] width 26 height 26
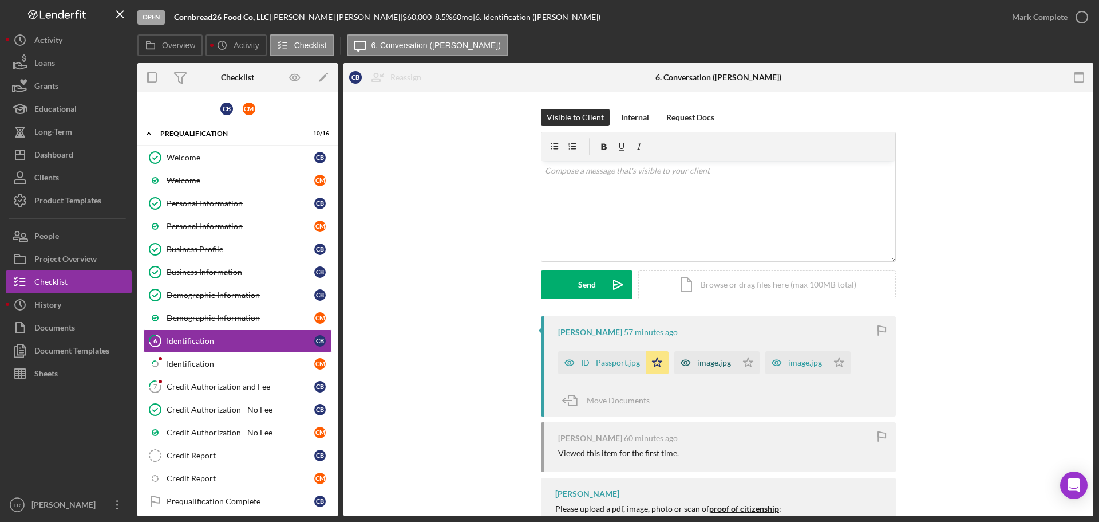
click at [710, 366] on div "image.jpg" at bounding box center [714, 362] width 34 height 9
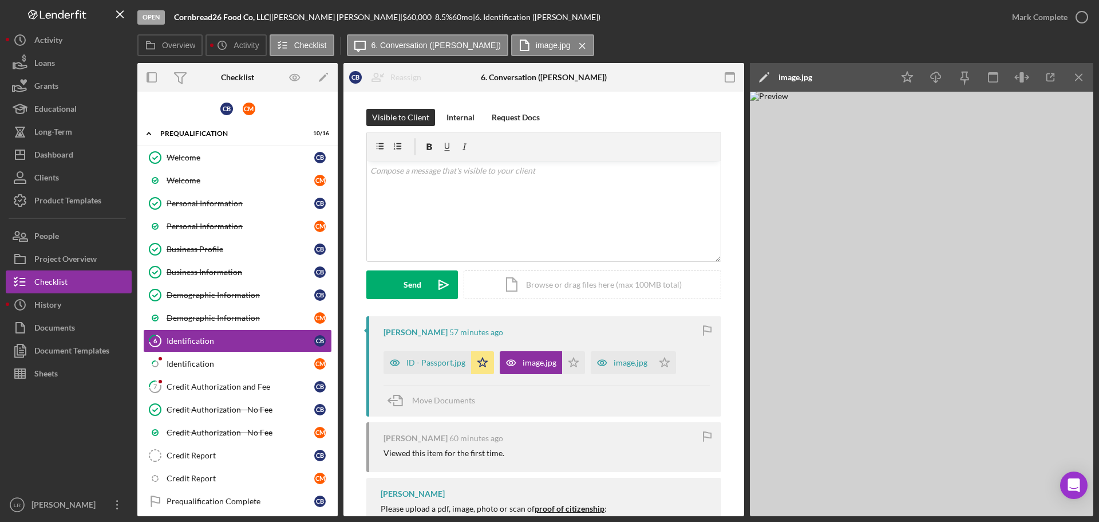
click at [754, 67] on icon "Icon/Edit" at bounding box center [764, 77] width 29 height 29
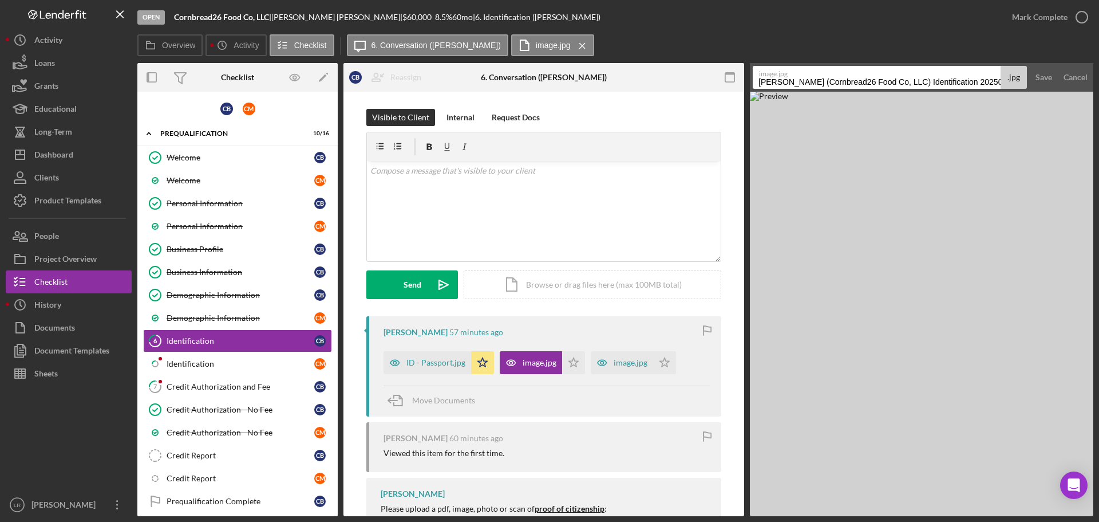
drag, startPoint x: 758, startPoint y: 85, endPoint x: 1099, endPoint y: 82, distance: 340.7
click at [1099, 82] on div "Open Cornbread26 Food Co, LLC | [PERSON_NAME] | $60,000 $60,000 8.5 % 60 mo | 6…" at bounding box center [549, 261] width 1099 height 522
click at [1041, 78] on div "Save" at bounding box center [1044, 77] width 17 height 23
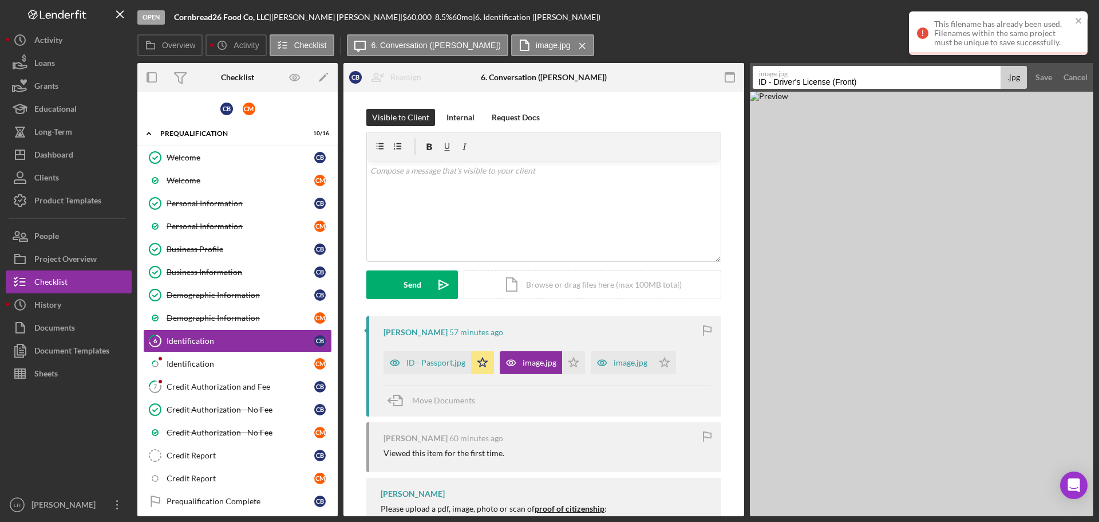
click at [882, 85] on input "ID - Driver's License (Front)" at bounding box center [877, 77] width 248 height 23
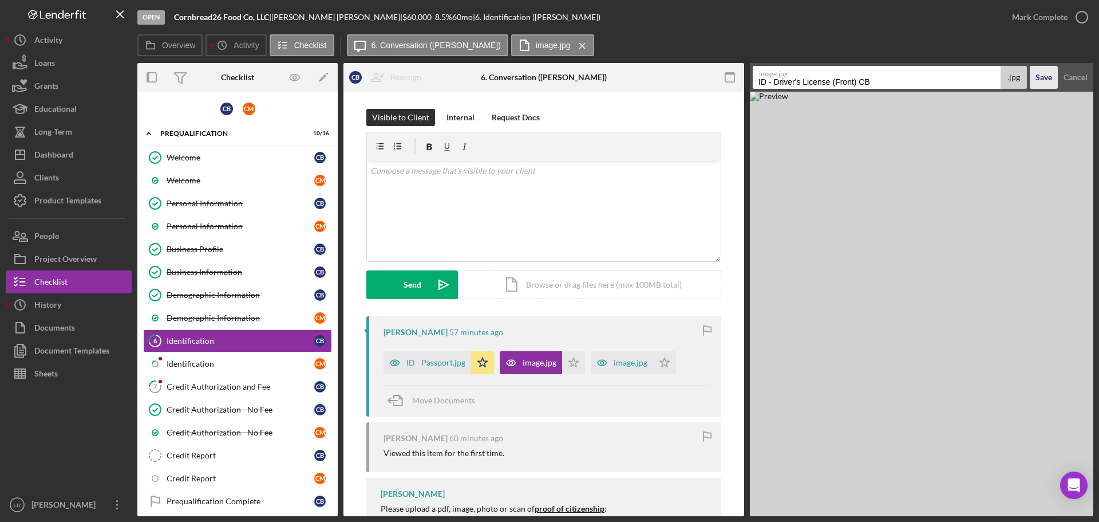
type input "ID - Driver's License (Front) CB"
click at [1048, 76] on div "Save" at bounding box center [1044, 77] width 17 height 23
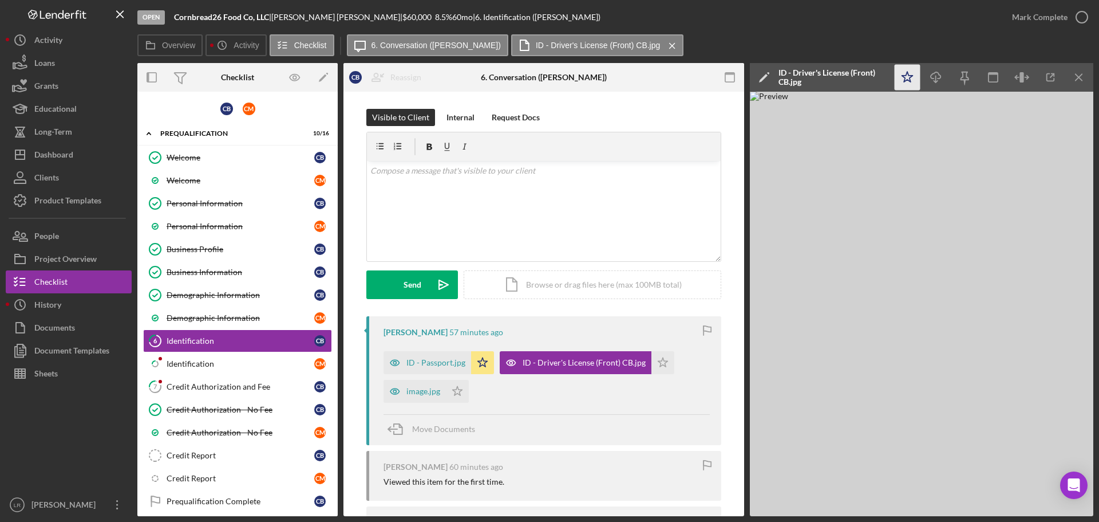
click at [905, 80] on polygon "button" at bounding box center [907, 77] width 11 height 10
click at [932, 77] on icon "Icon/Download" at bounding box center [937, 78] width 26 height 26
click at [1080, 76] on line "button" at bounding box center [1079, 77] width 6 height 6
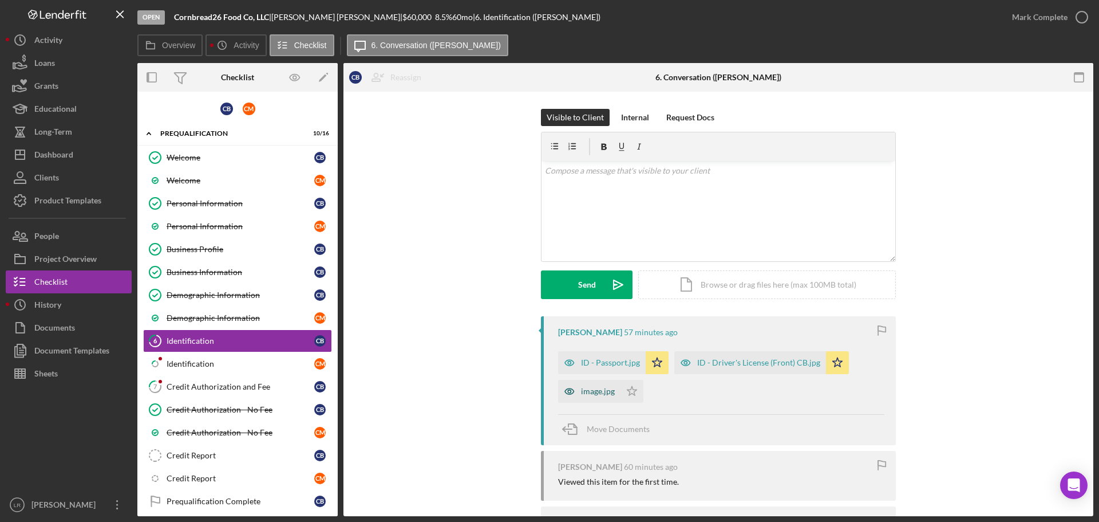
click at [601, 390] on div "image.jpg" at bounding box center [598, 390] width 34 height 9
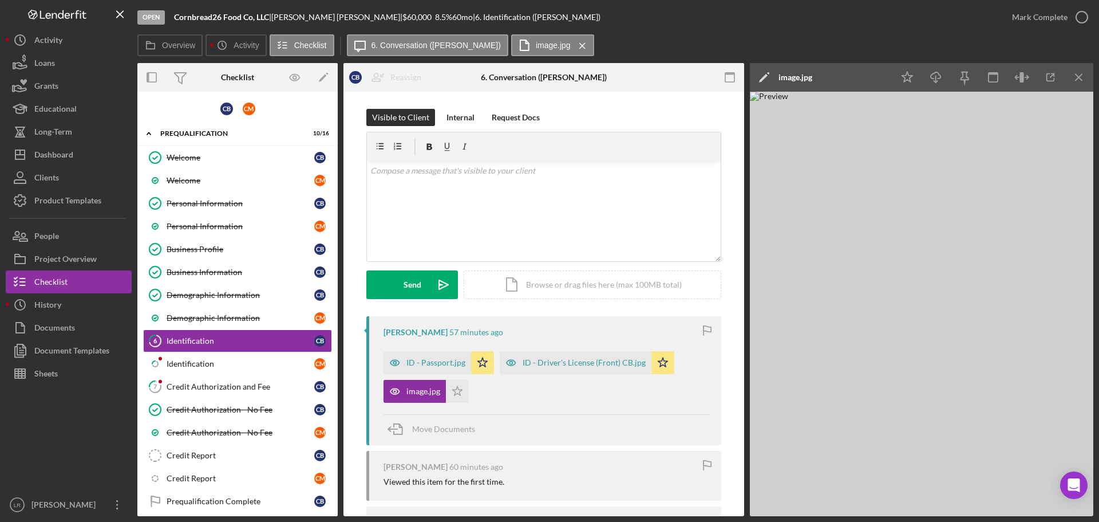
click at [759, 78] on icon "Icon/Edit" at bounding box center [764, 77] width 29 height 29
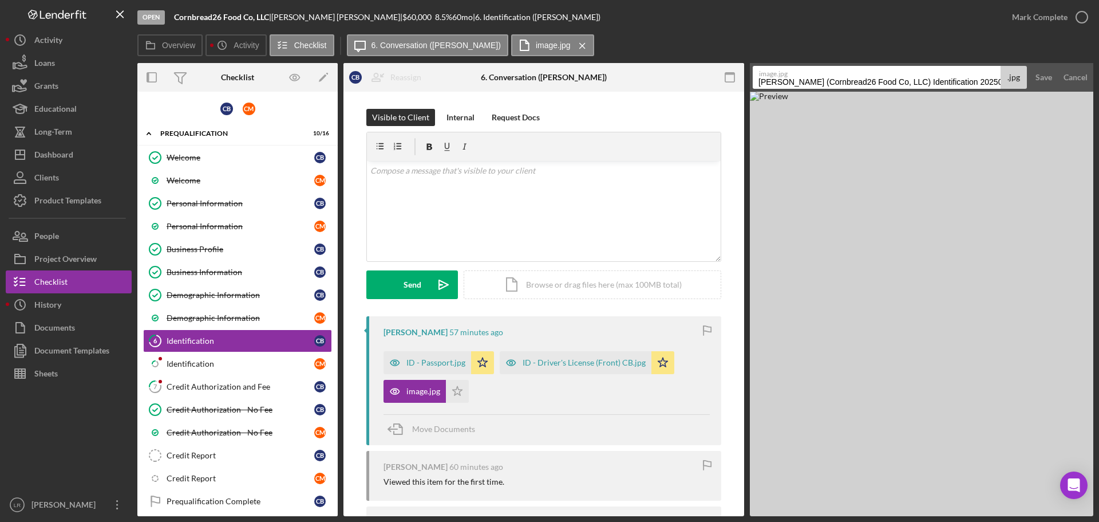
drag, startPoint x: 811, startPoint y: 80, endPoint x: 1099, endPoint y: 77, distance: 287.4
click at [1099, 77] on div "Open Cornbread26 Food Co, LLC | [PERSON_NAME] | $60,000 $60,000 8.5 % 60 mo | 6…" at bounding box center [549, 261] width 1099 height 522
type input "ID - Driver's License (Back) CB"
click at [1030, 66] on button "Save" at bounding box center [1044, 77] width 28 height 23
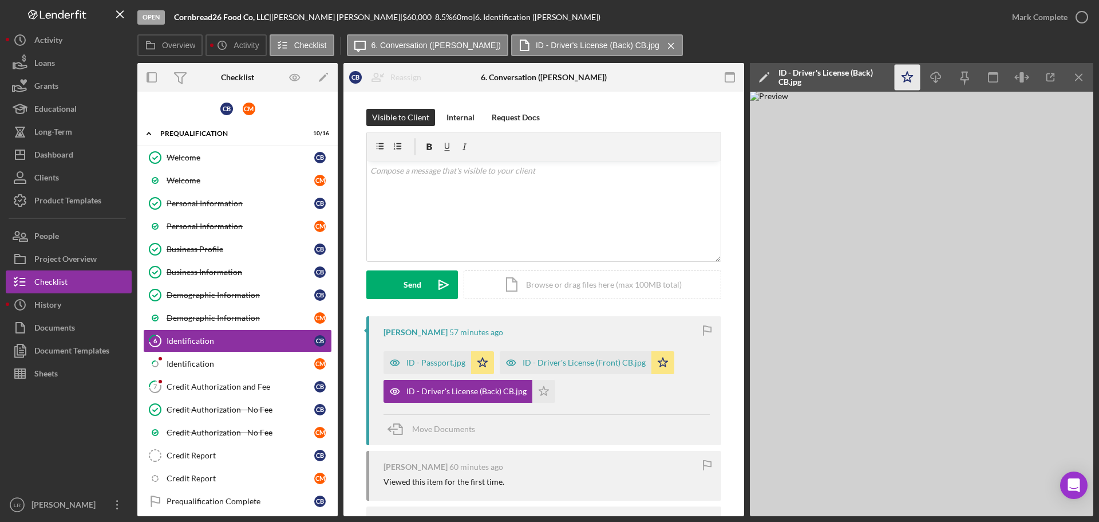
click at [915, 72] on icon "Icon/Star" at bounding box center [908, 78] width 26 height 26
click at [934, 72] on icon "Icon/Download" at bounding box center [937, 78] width 26 height 26
click at [428, 358] on div "ID - Passport.jpg" at bounding box center [436, 362] width 59 height 9
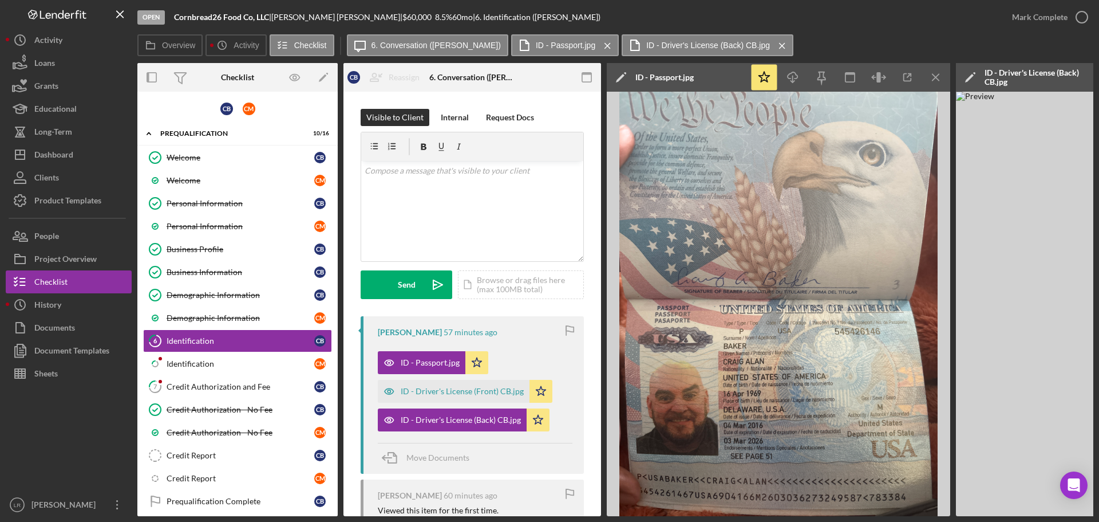
click at [618, 77] on icon "Icon/Edit" at bounding box center [621, 77] width 29 height 29
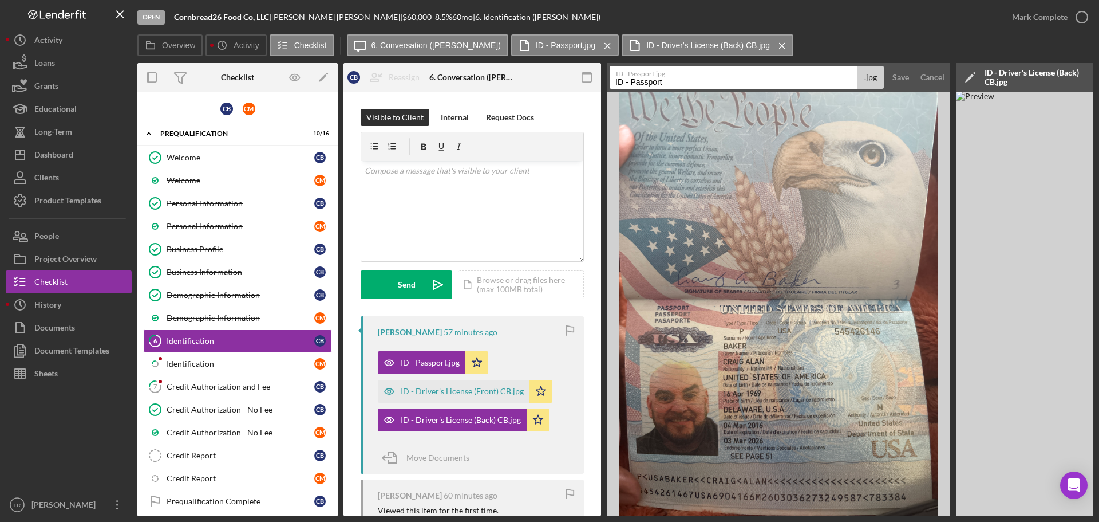
click at [723, 77] on label "ID - Passport.jpg" at bounding box center [736, 71] width 240 height 11
click at [723, 77] on input "ID - Passport" at bounding box center [734, 77] width 248 height 23
type input "ID - Passport (CB)"
click at [887, 66] on button "Save" at bounding box center [901, 77] width 28 height 23
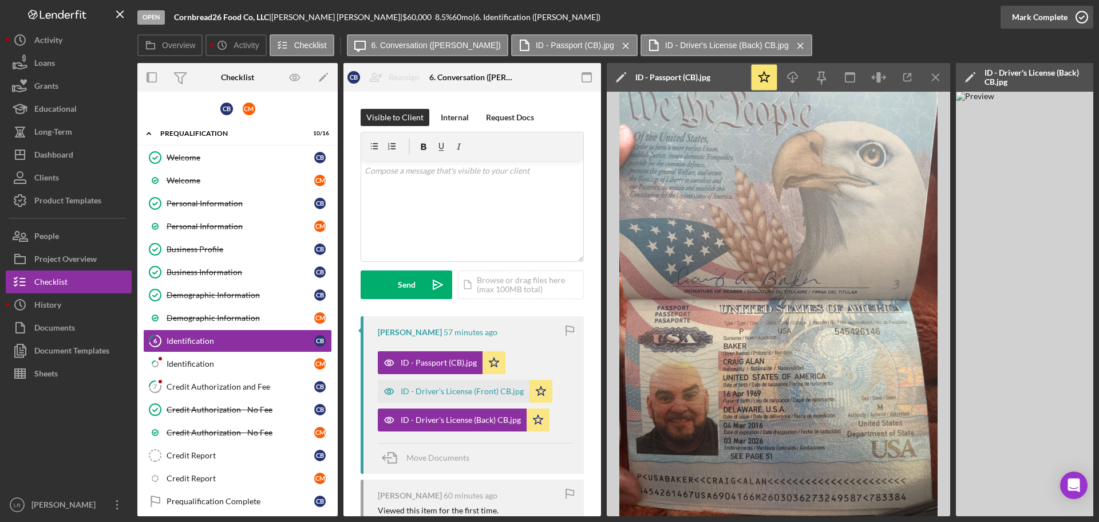
click at [1049, 19] on div "Mark Complete" at bounding box center [1040, 17] width 56 height 23
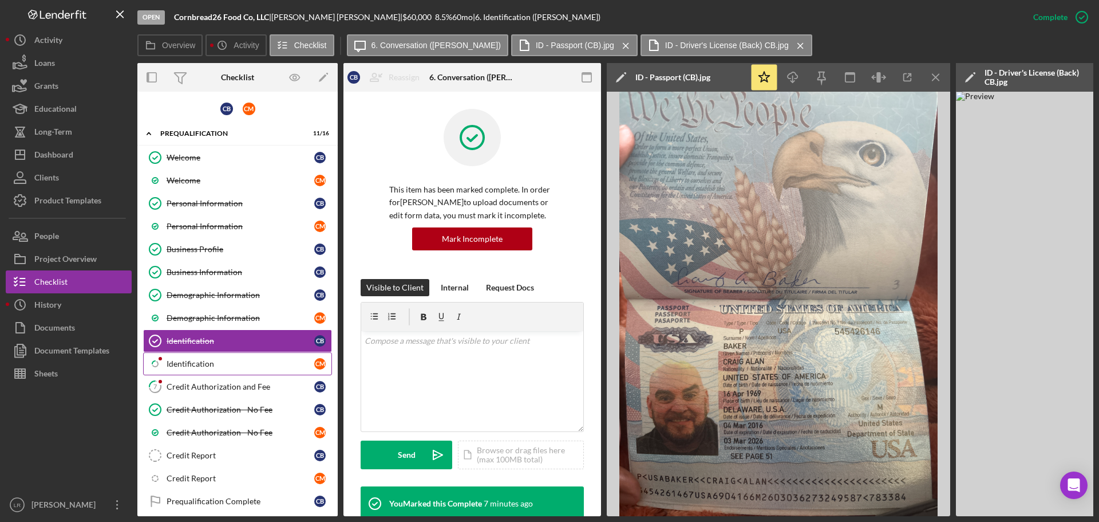
click at [242, 365] on div "Identification" at bounding box center [241, 363] width 148 height 9
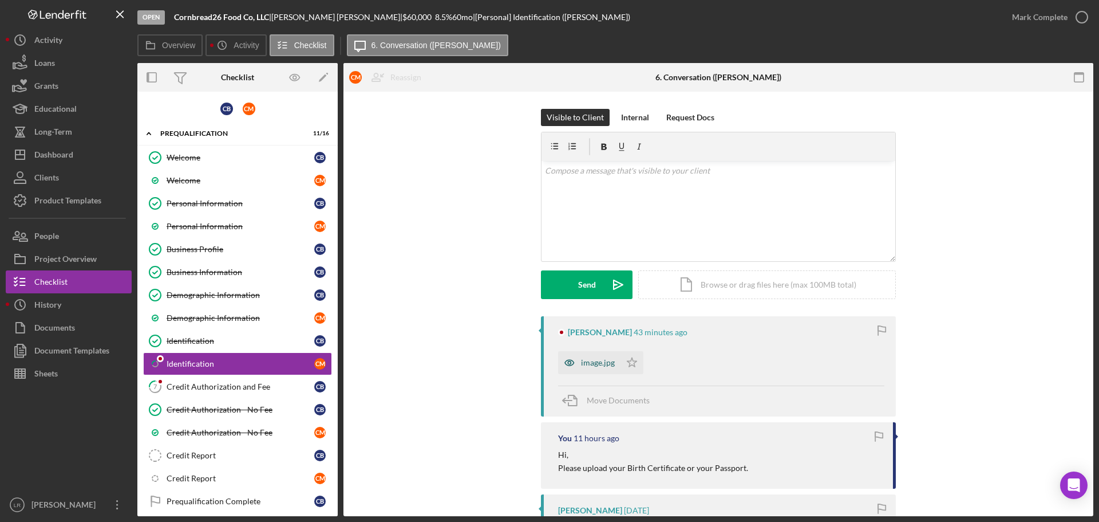
click at [593, 366] on div "image.jpg" at bounding box center [598, 362] width 34 height 9
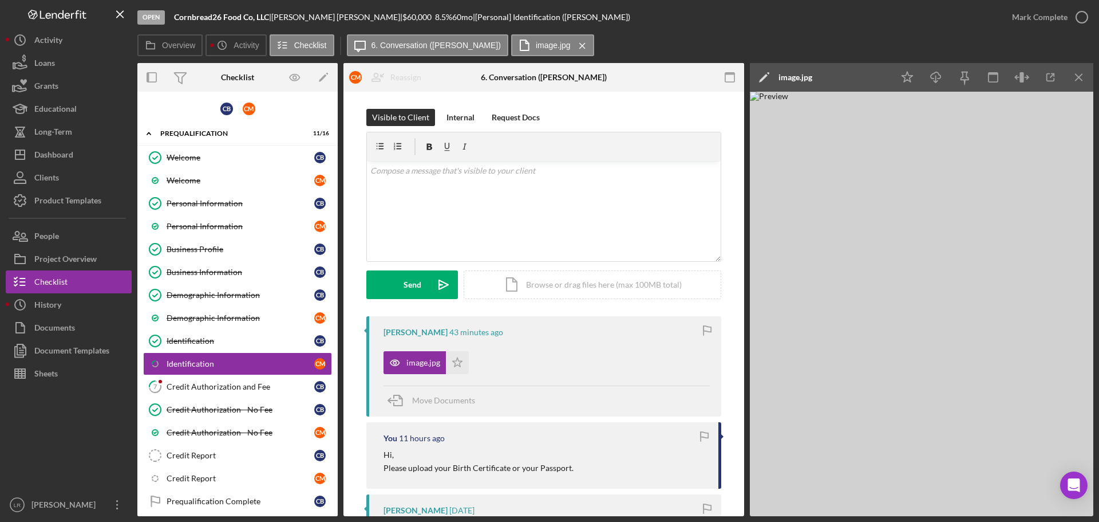
click at [763, 78] on polygon at bounding box center [763, 78] width 9 height 9
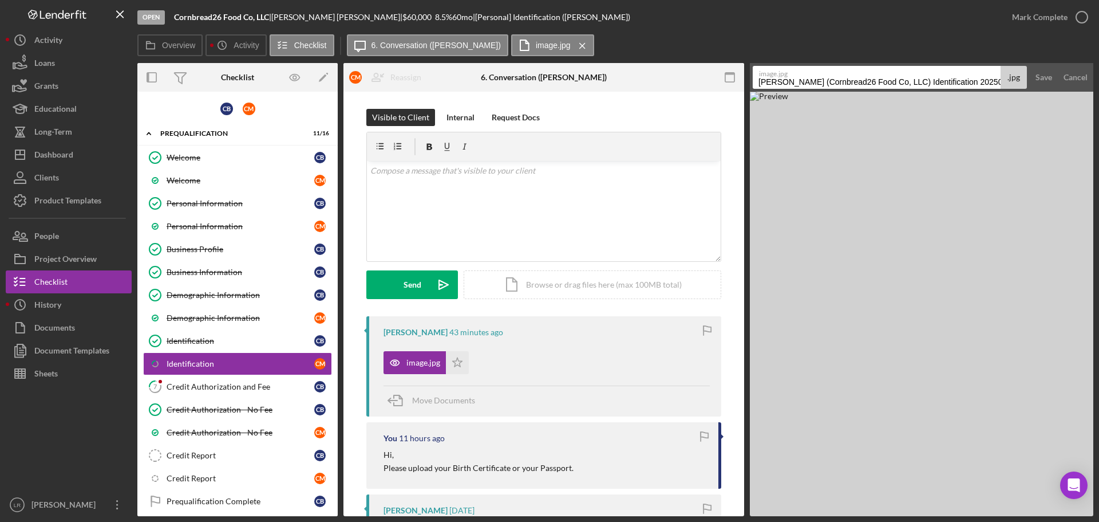
scroll to position [0, 6]
drag, startPoint x: 756, startPoint y: 80, endPoint x: 1099, endPoint y: 94, distance: 343.2
click at [1099, 94] on div "Open Cornbread26 Food Co, LLC | [PERSON_NAME] | $60,000 $60,000 8.5 % 60 mo | […" at bounding box center [549, 261] width 1099 height 522
drag, startPoint x: 861, startPoint y: 78, endPoint x: 775, endPoint y: 82, distance: 85.4
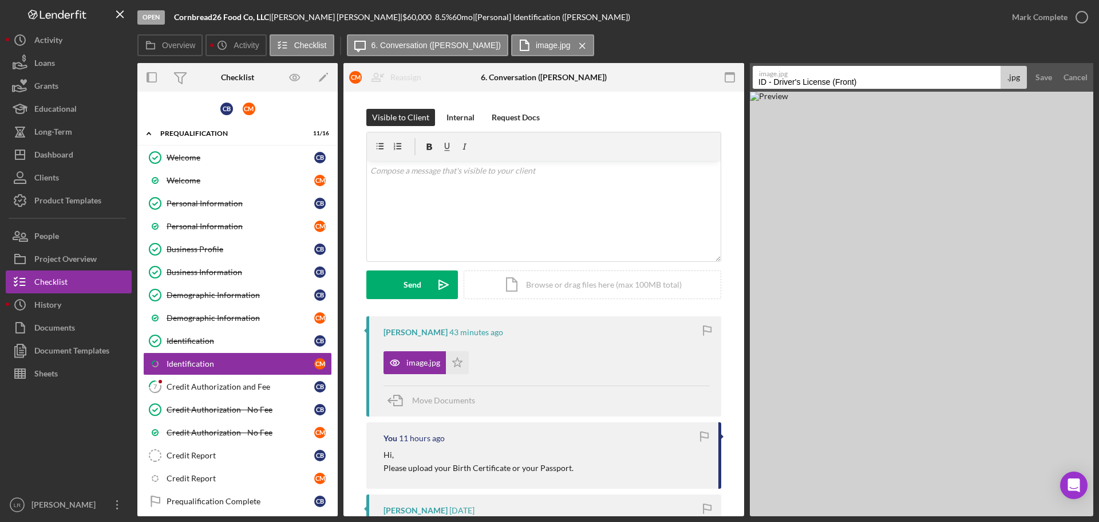
click at [775, 82] on input "ID - Driver's License (Front)" at bounding box center [877, 77] width 248 height 23
click at [817, 82] on input "ID - Passport (CB)" at bounding box center [877, 77] width 248 height 23
type input "ID - Passport (CM)"
click at [1046, 77] on div "Save" at bounding box center [1044, 77] width 17 height 23
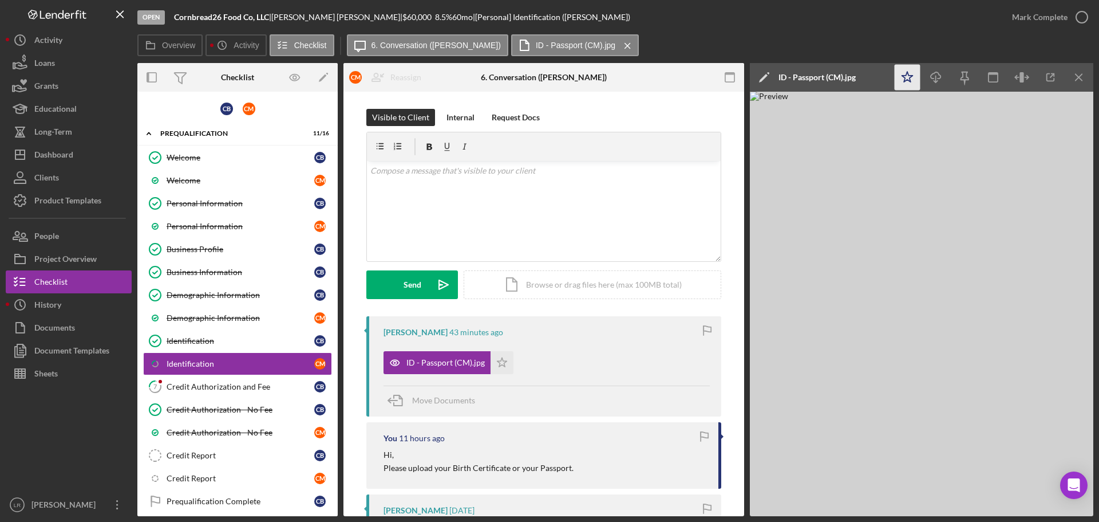
click at [907, 81] on icon "Icon/Star" at bounding box center [908, 78] width 26 height 26
click at [934, 75] on icon "Icon/Download" at bounding box center [937, 78] width 26 height 26
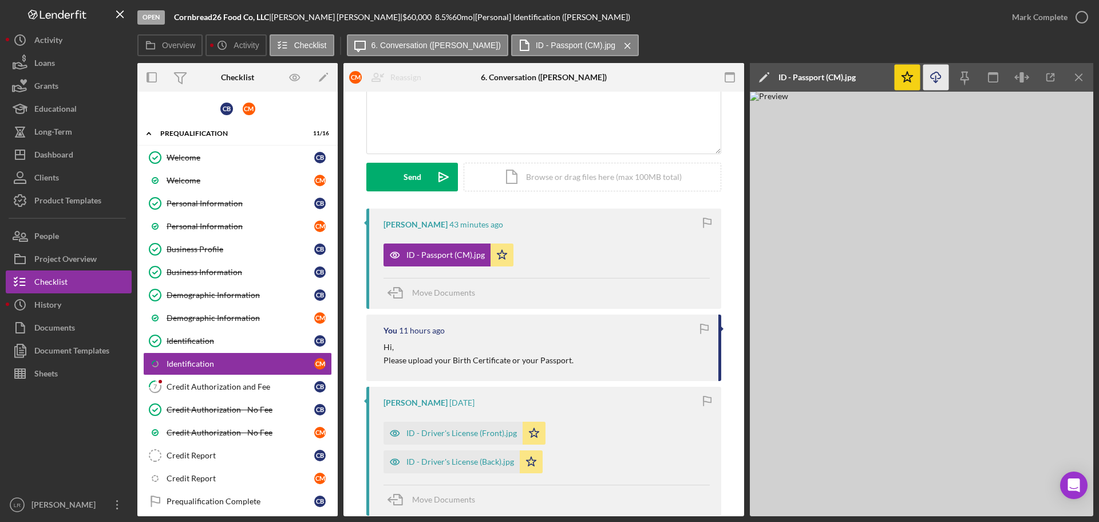
scroll to position [115, 0]
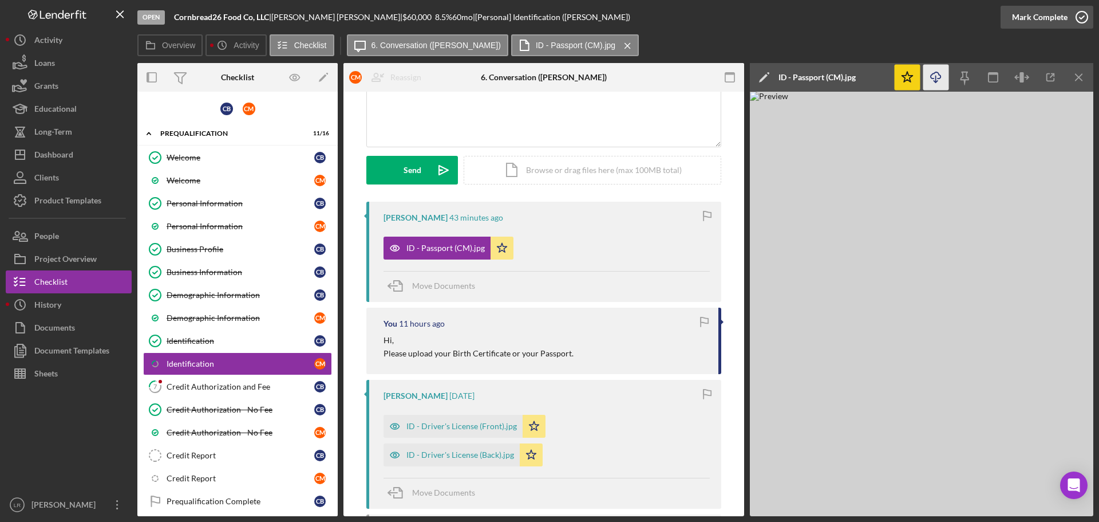
click at [1075, 19] on icon "button" at bounding box center [1082, 17] width 29 height 29
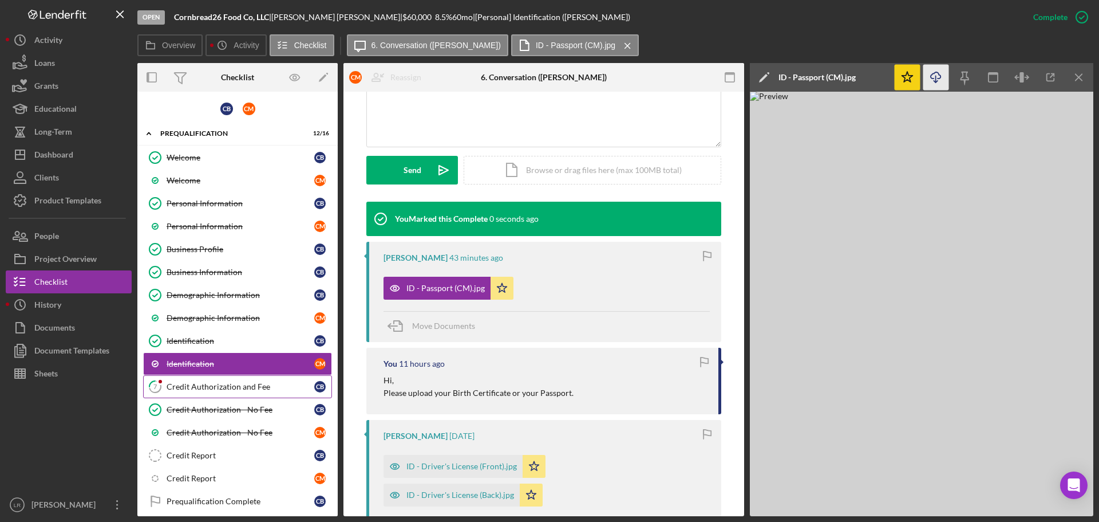
click at [212, 387] on div "Credit Authorization and Fee" at bounding box center [241, 386] width 148 height 9
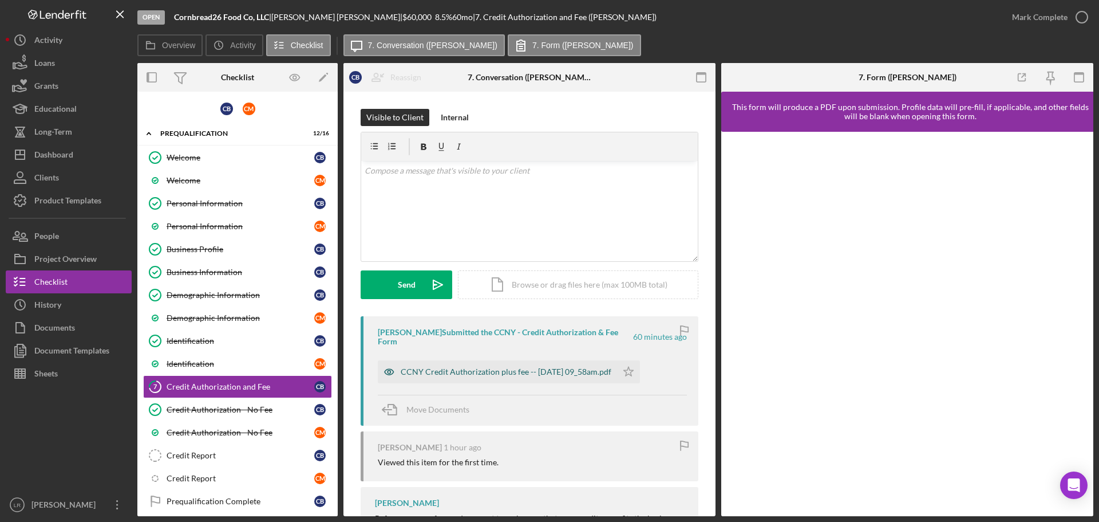
click at [495, 367] on div "CCNY Credit Authorization plus fee -- [DATE] 09_58am.pdf" at bounding box center [506, 371] width 211 height 9
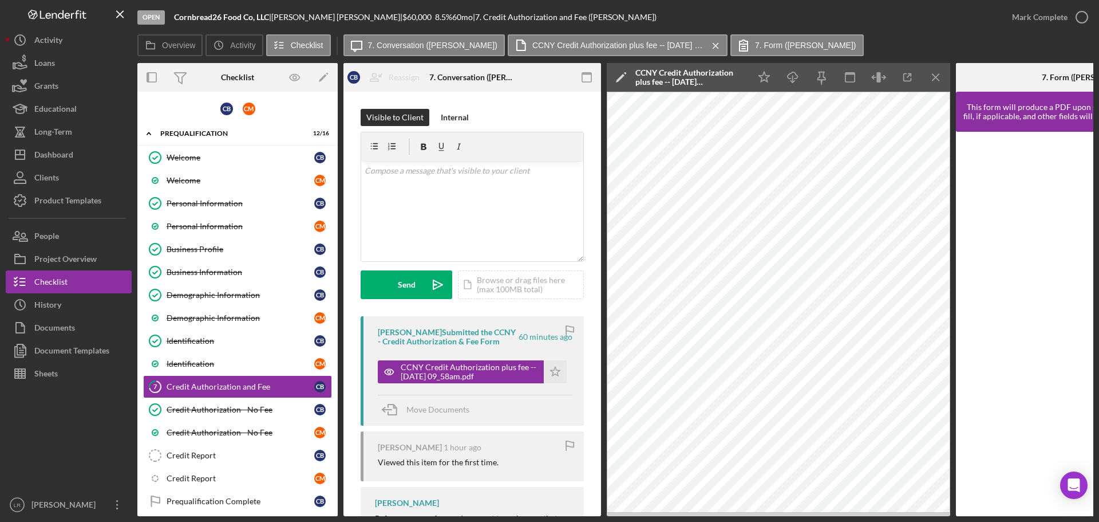
click at [624, 77] on icon "Icon/Edit" at bounding box center [621, 77] width 29 height 29
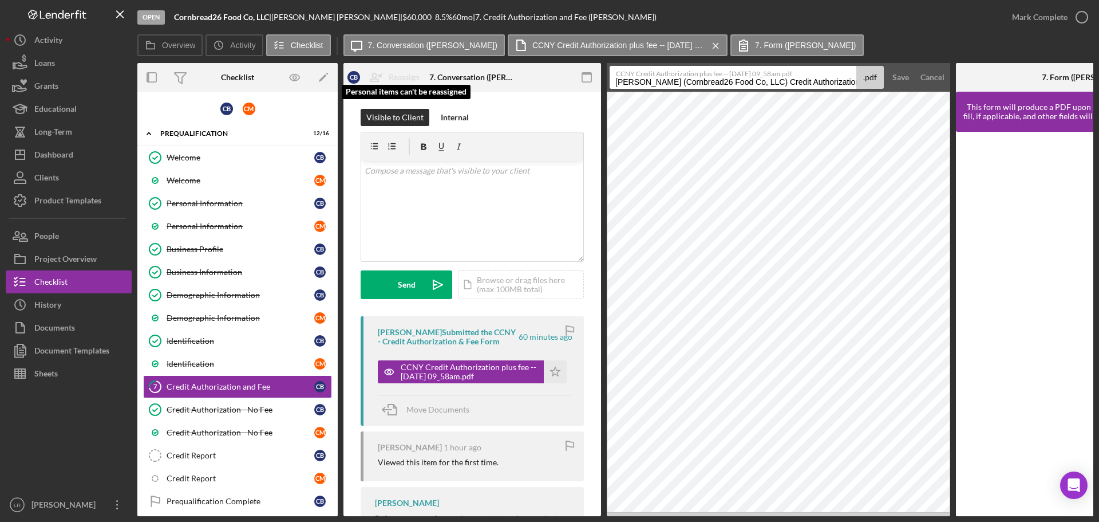
click at [415, 81] on div "Overview Internal Workflow Stage Open Icon/Dropdown Arrow Archive (can unarchiv…" at bounding box center [615, 289] width 956 height 453
click at [790, 81] on input "Credit Authorization and Fee 20250905" at bounding box center [733, 77] width 247 height 23
type input "Credit Authorization and Fee 20250905 (CB)"
click at [887, 66] on button "Save" at bounding box center [901, 77] width 28 height 23
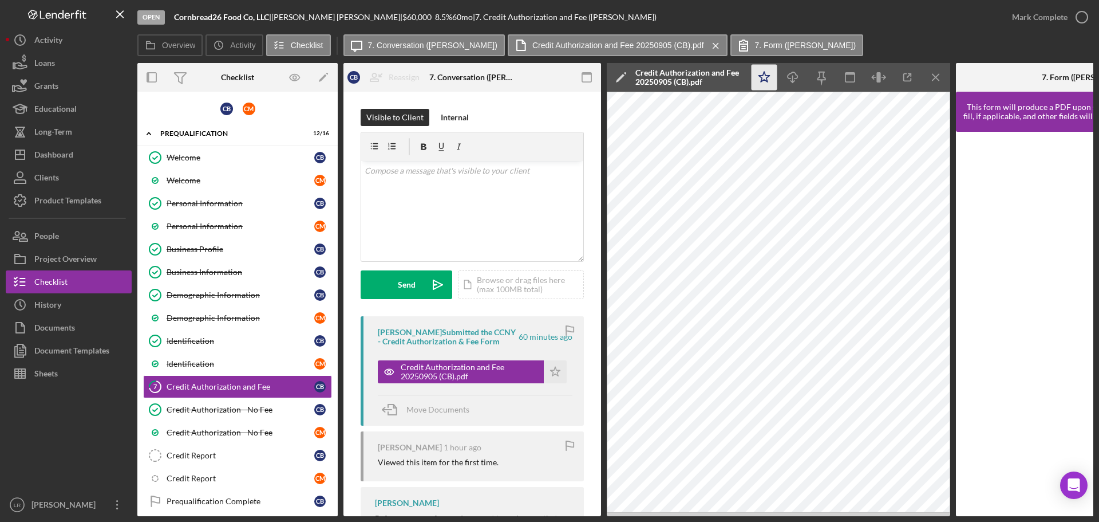
click at [772, 78] on icon "Icon/Star" at bounding box center [765, 78] width 26 height 26
click at [787, 78] on icon "Icon/Download" at bounding box center [793, 78] width 26 height 26
click at [1063, 14] on div "Mark Complete" at bounding box center [1040, 17] width 56 height 23
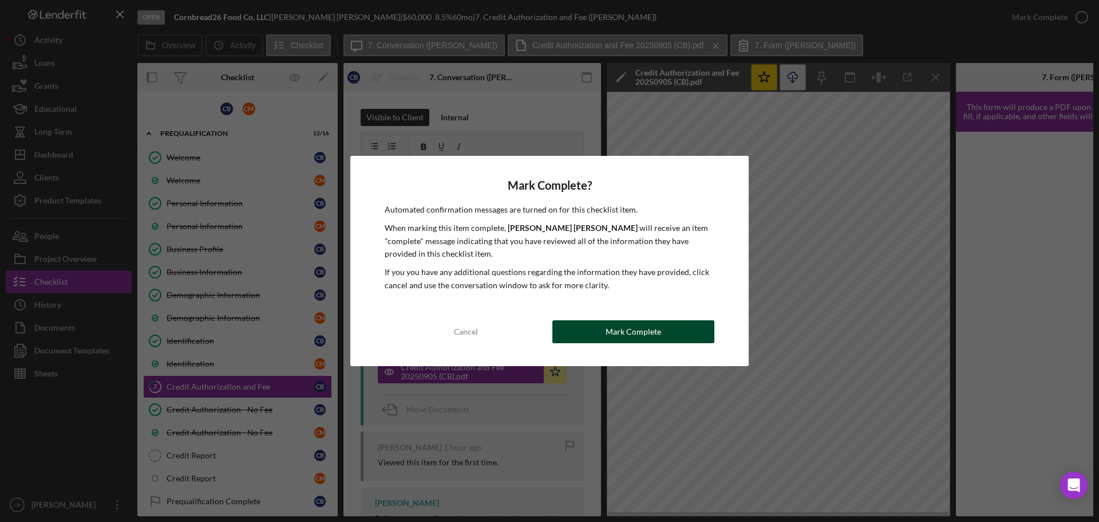
click at [641, 333] on div "Mark Complete" at bounding box center [634, 331] width 56 height 23
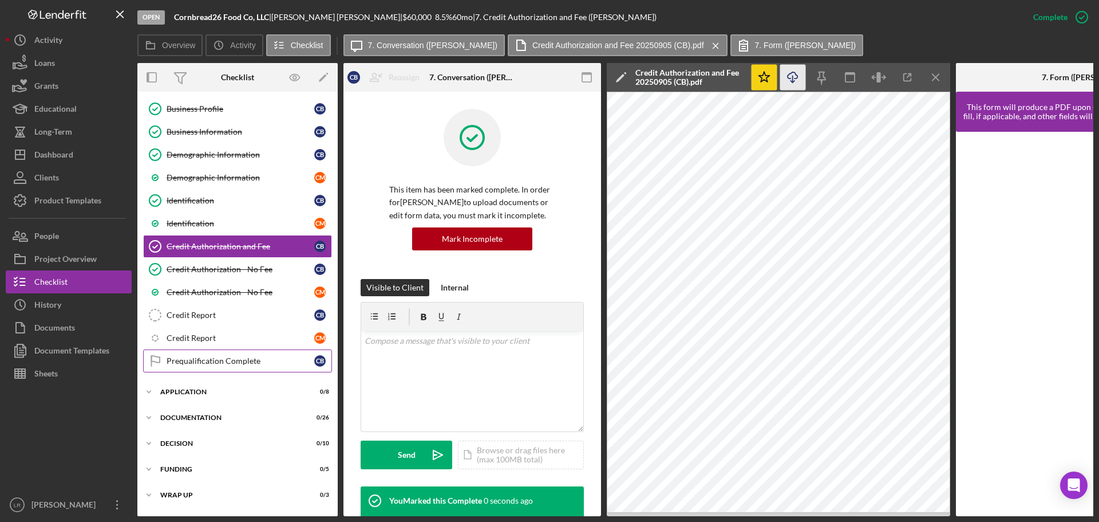
scroll to position [166, 0]
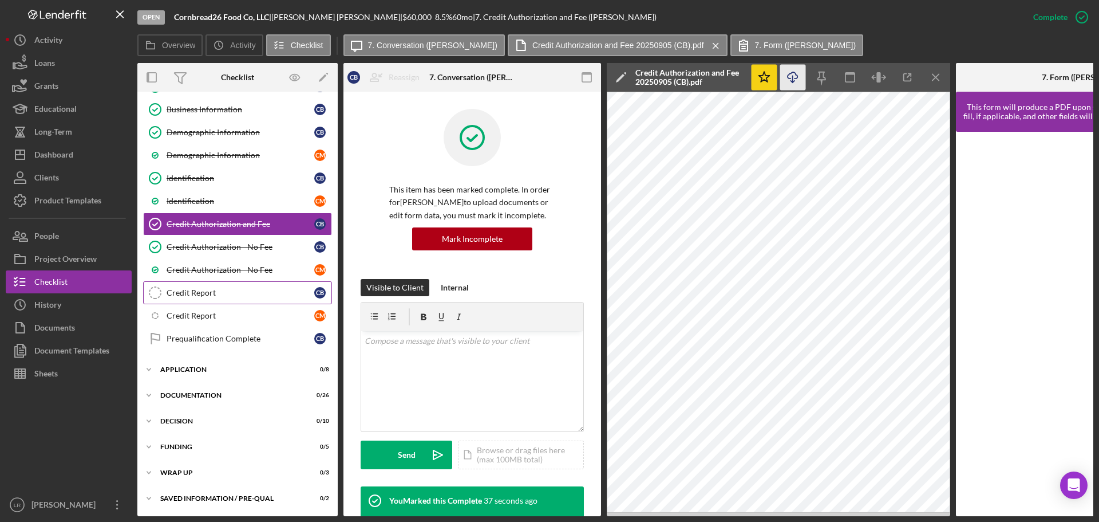
click at [222, 296] on link "Credit Report Credit Report C B" at bounding box center [237, 292] width 189 height 23
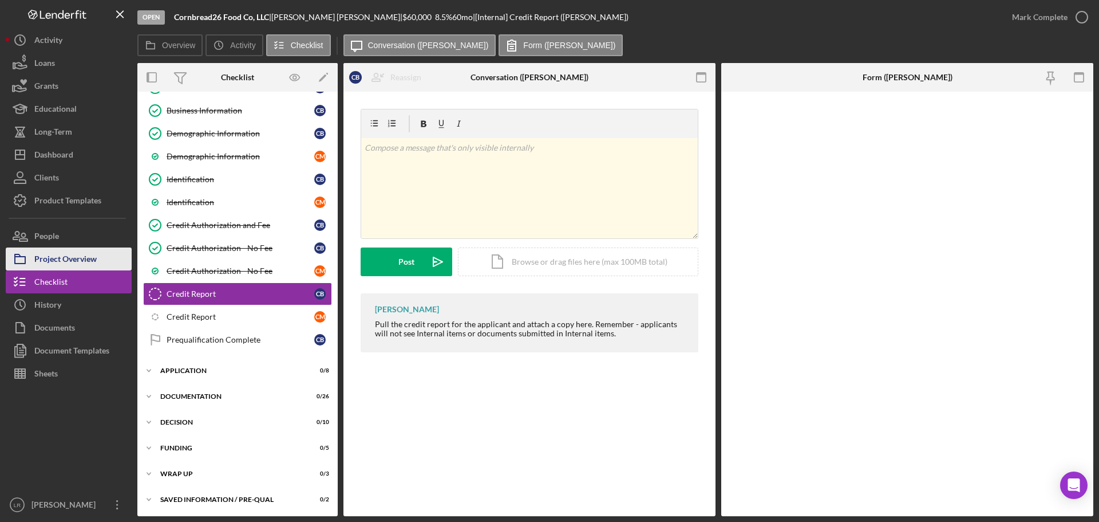
scroll to position [163, 0]
